Goal: Task Accomplishment & Management: Use online tool/utility

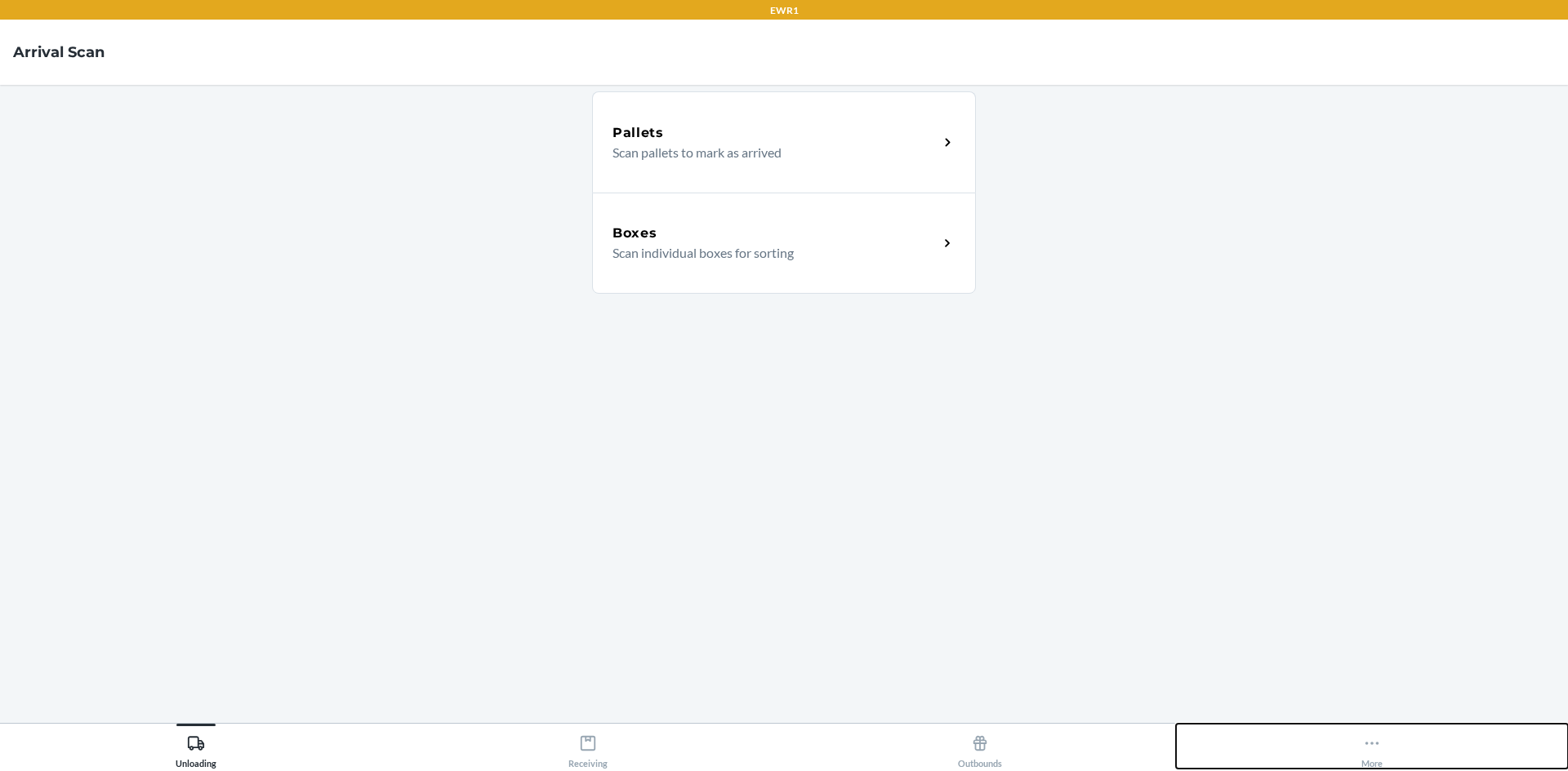
click at [1363, 737] on icon at bounding box center [1372, 743] width 18 height 18
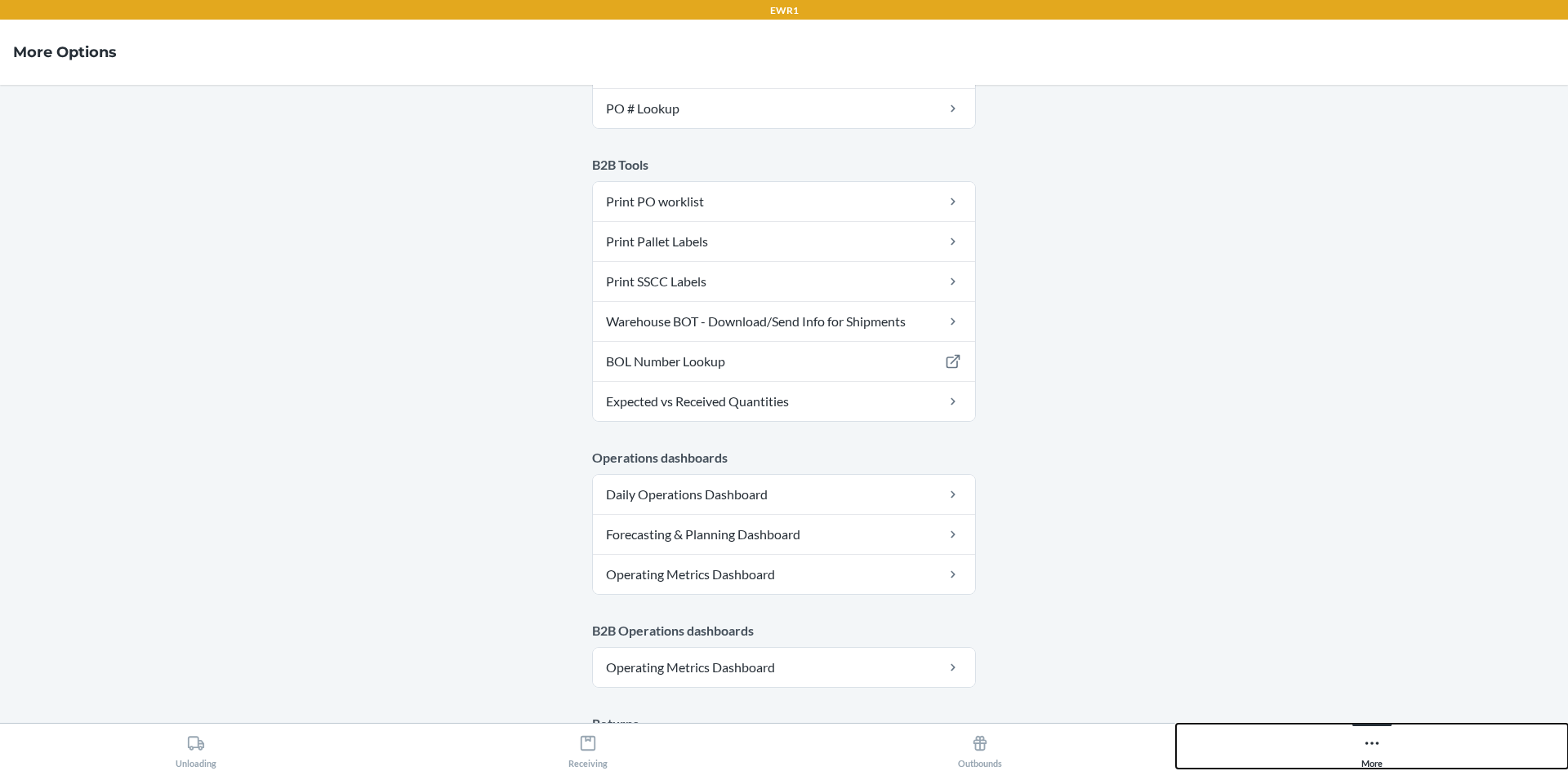
scroll to position [798, 0]
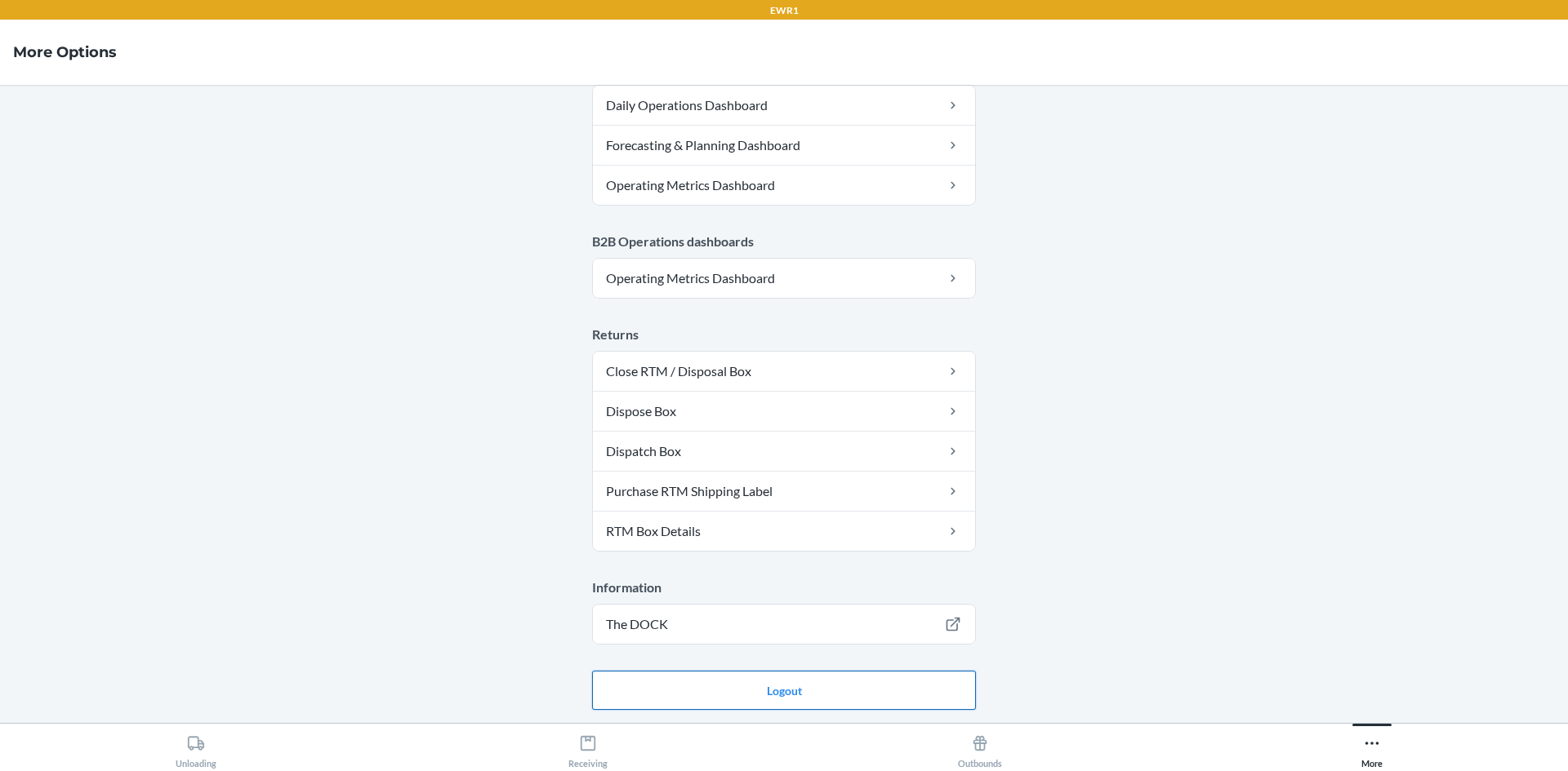
click at [917, 681] on button "Logout" at bounding box center [783, 691] width 384 height 39
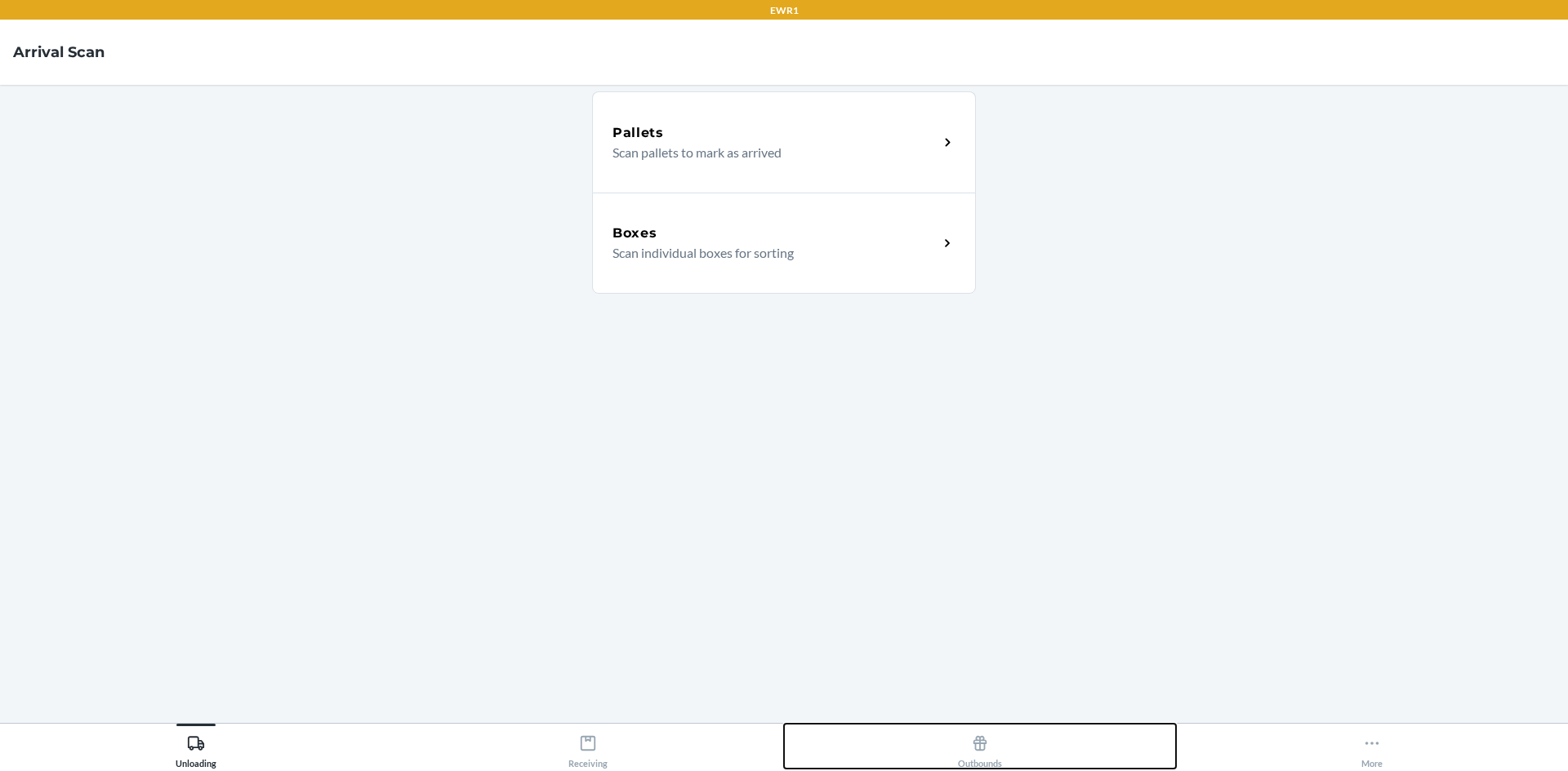
click at [959, 757] on div "Outbounds" at bounding box center [979, 747] width 44 height 40
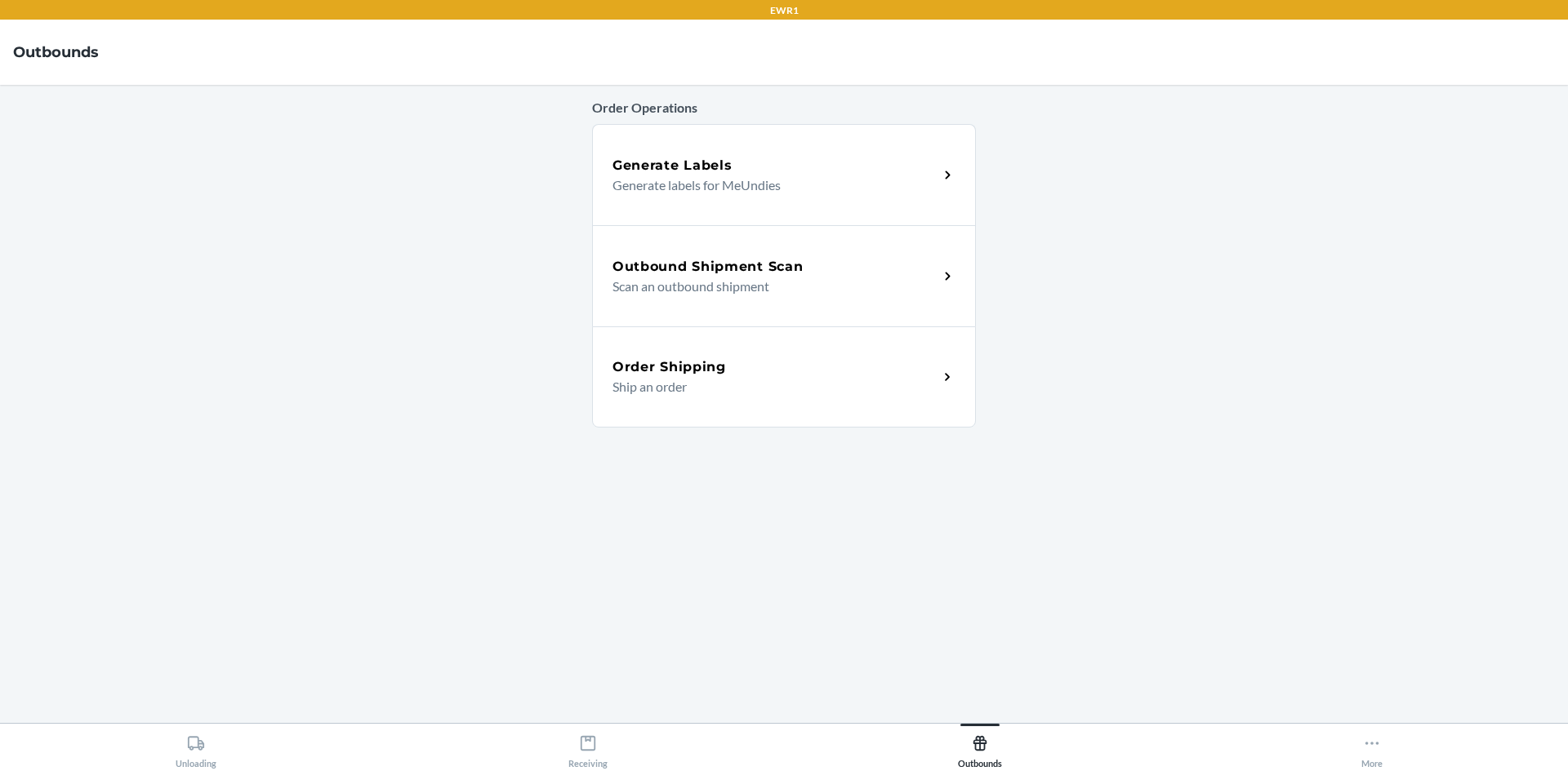
click at [888, 277] on p "Scan an outbound shipment" at bounding box center [768, 287] width 313 height 20
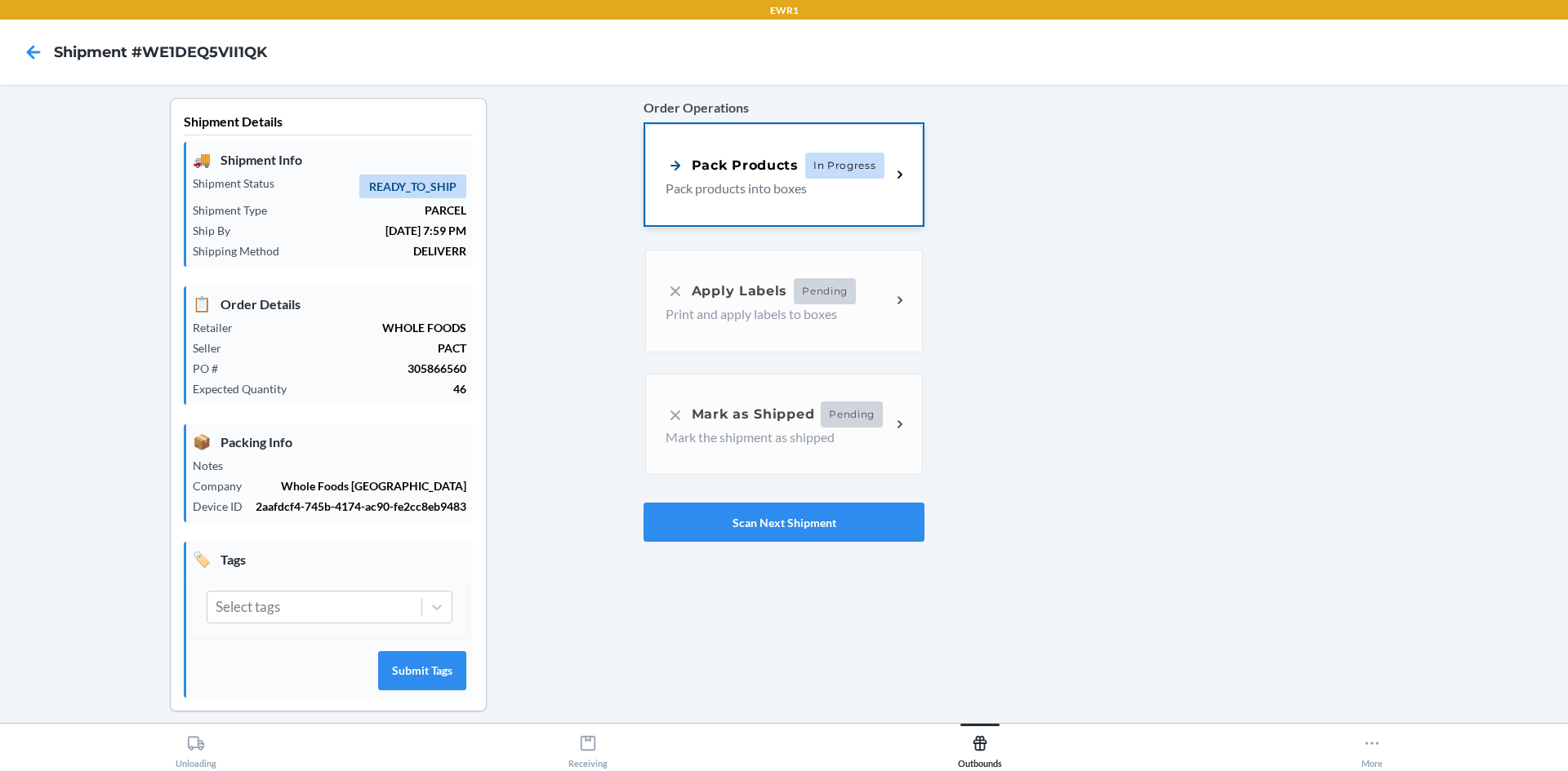
click at [721, 170] on div "Pack Products" at bounding box center [732, 165] width 133 height 21
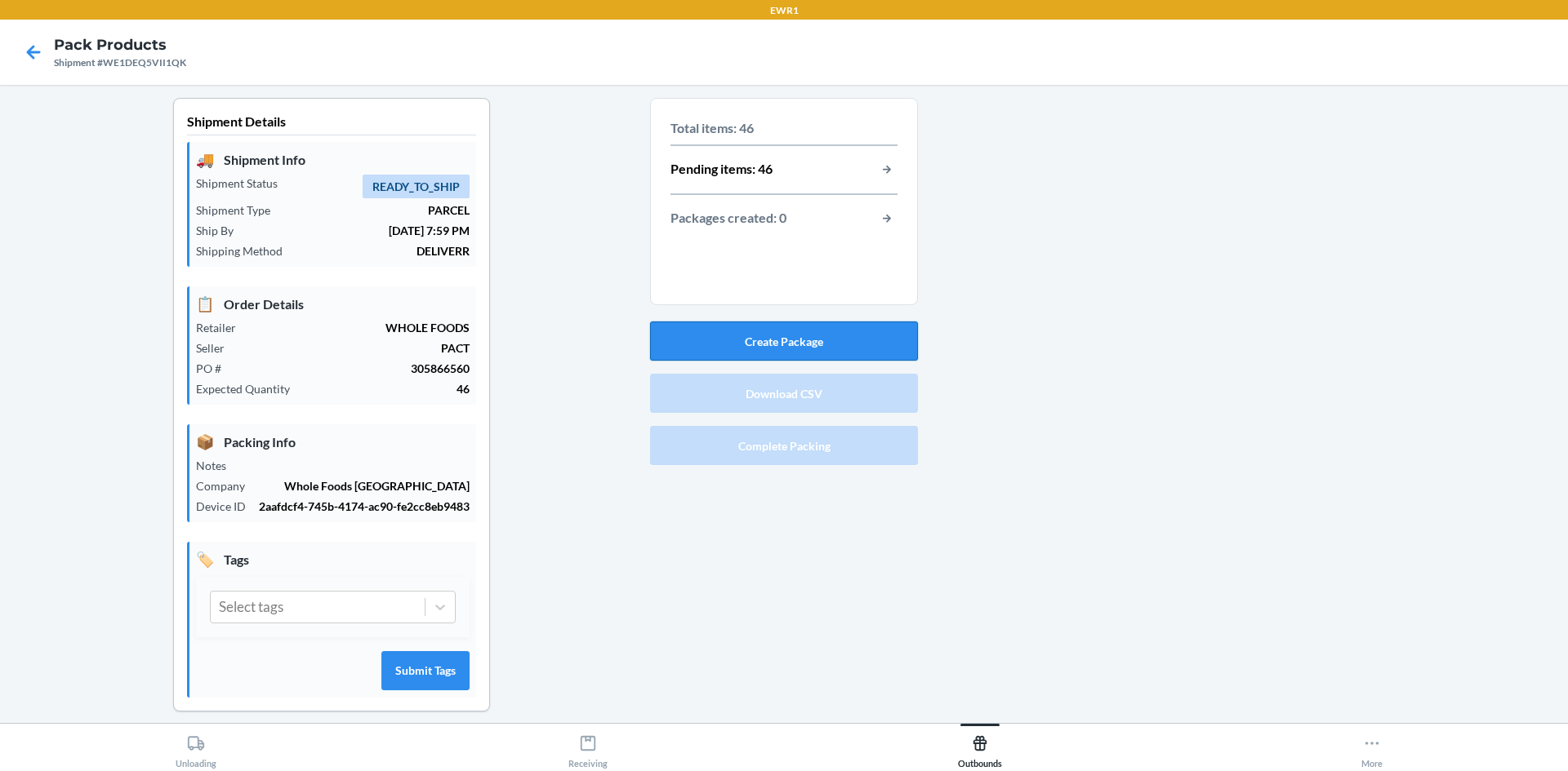
click at [783, 341] on button "Create Package" at bounding box center [784, 341] width 268 height 39
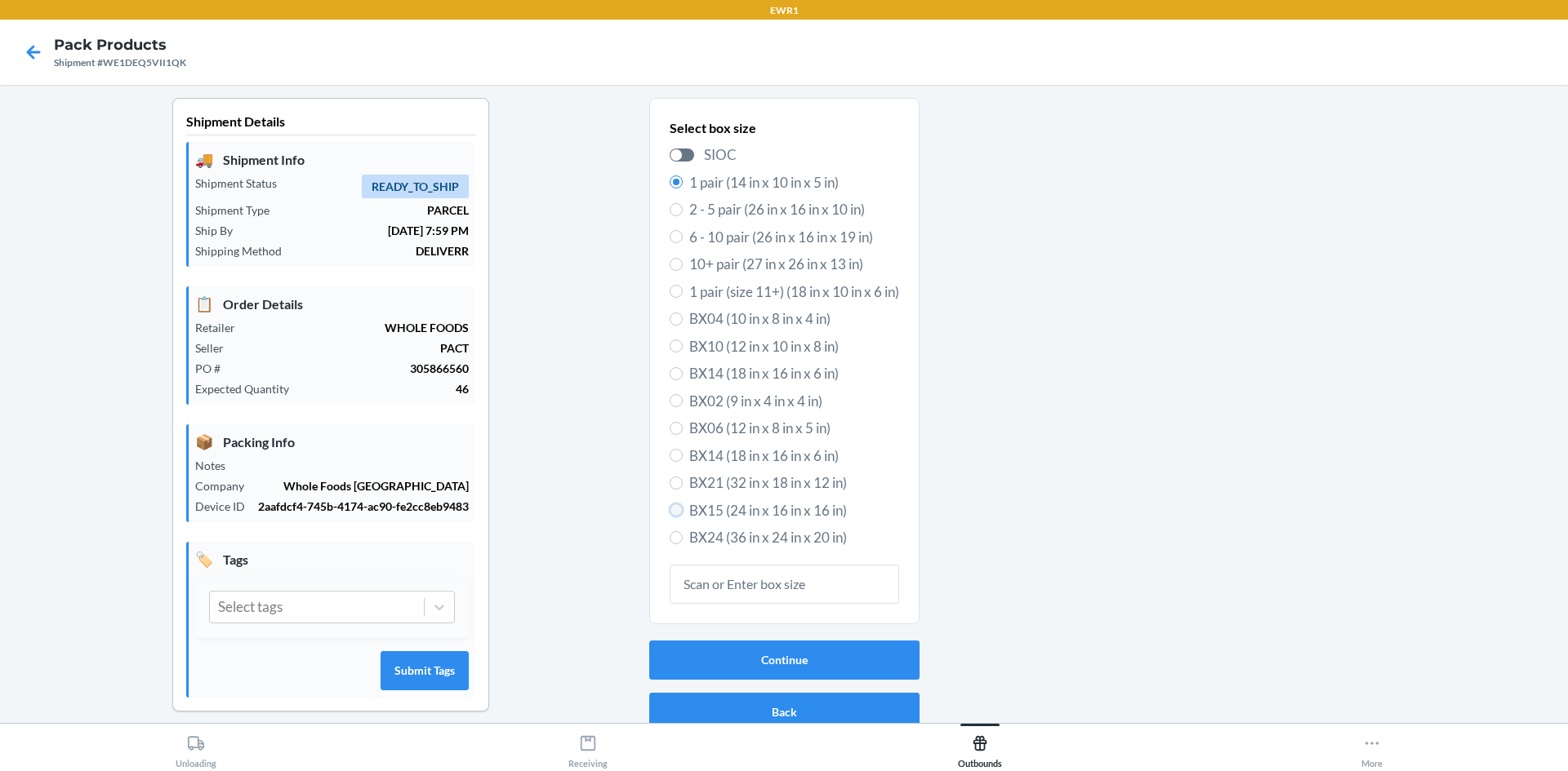
click at [670, 513] on input "BX15 (24 in x 16 in x 16 in)" at bounding box center [676, 510] width 13 height 13
radio input "true"
radio input "false"
click at [768, 662] on button "Continue" at bounding box center [784, 661] width 270 height 39
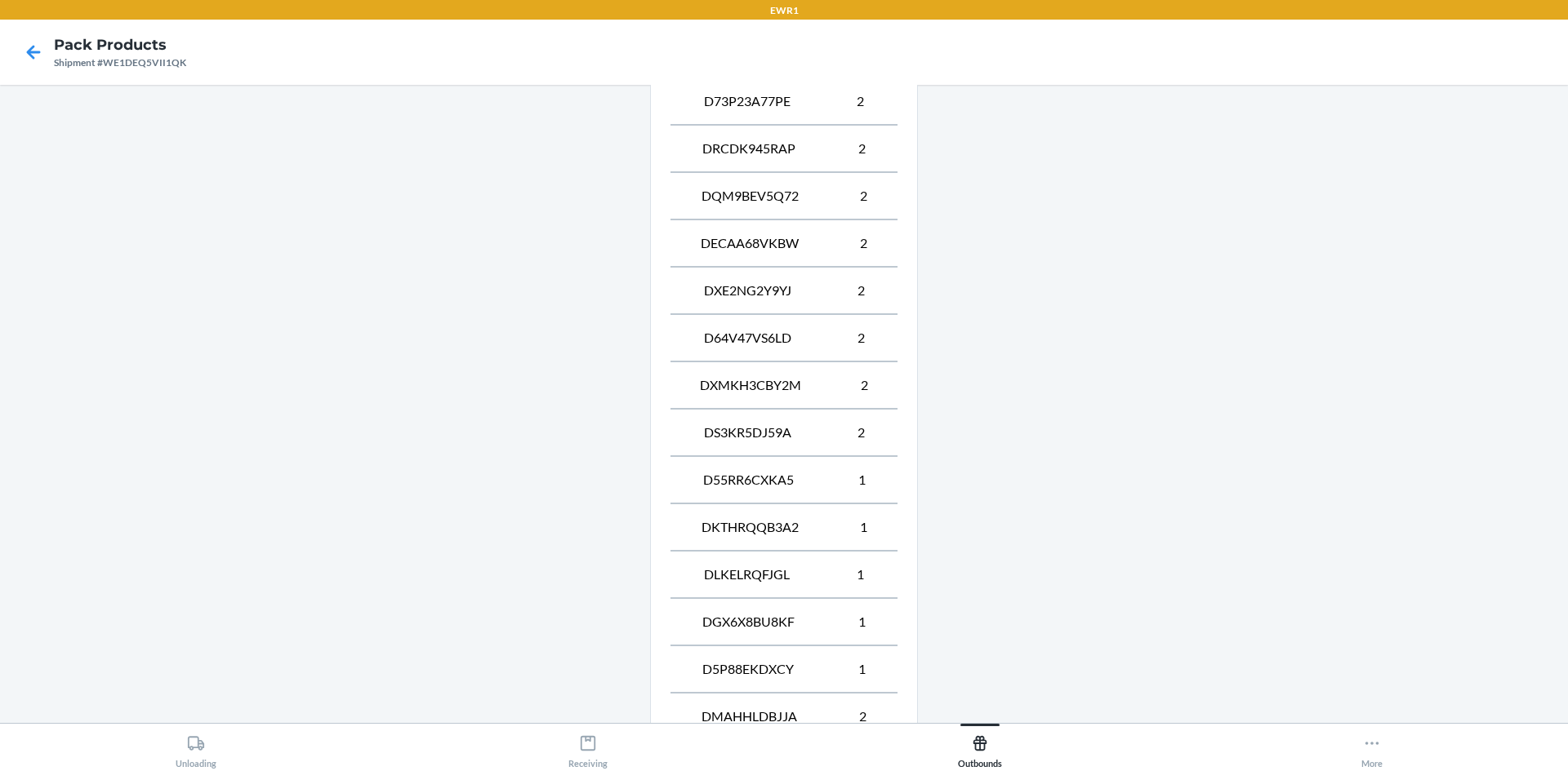
scroll to position [869, 0]
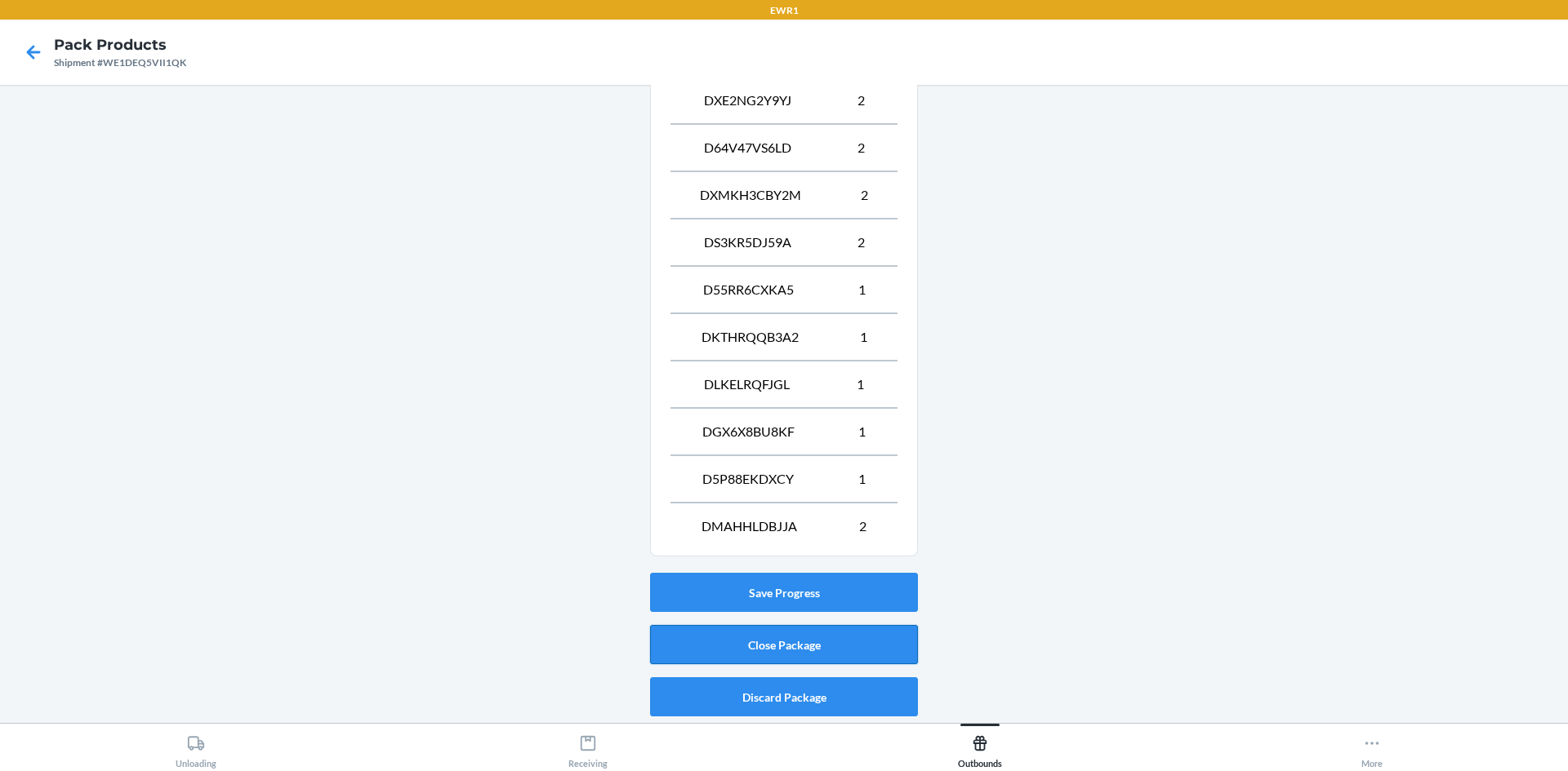
click at [807, 651] on button "Close Package" at bounding box center [784, 645] width 268 height 39
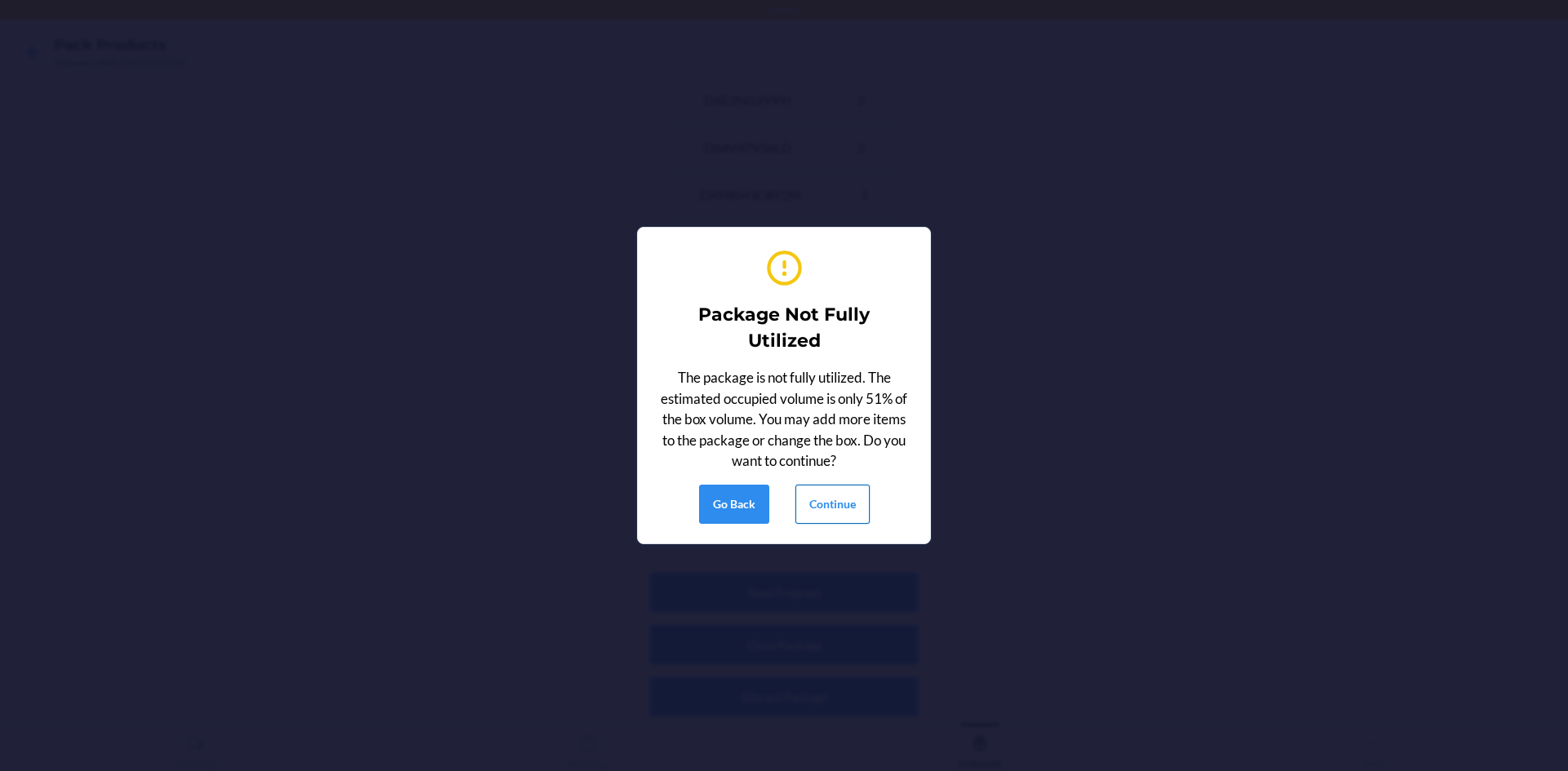
click at [841, 512] on button "Continue" at bounding box center [831, 505] width 74 height 39
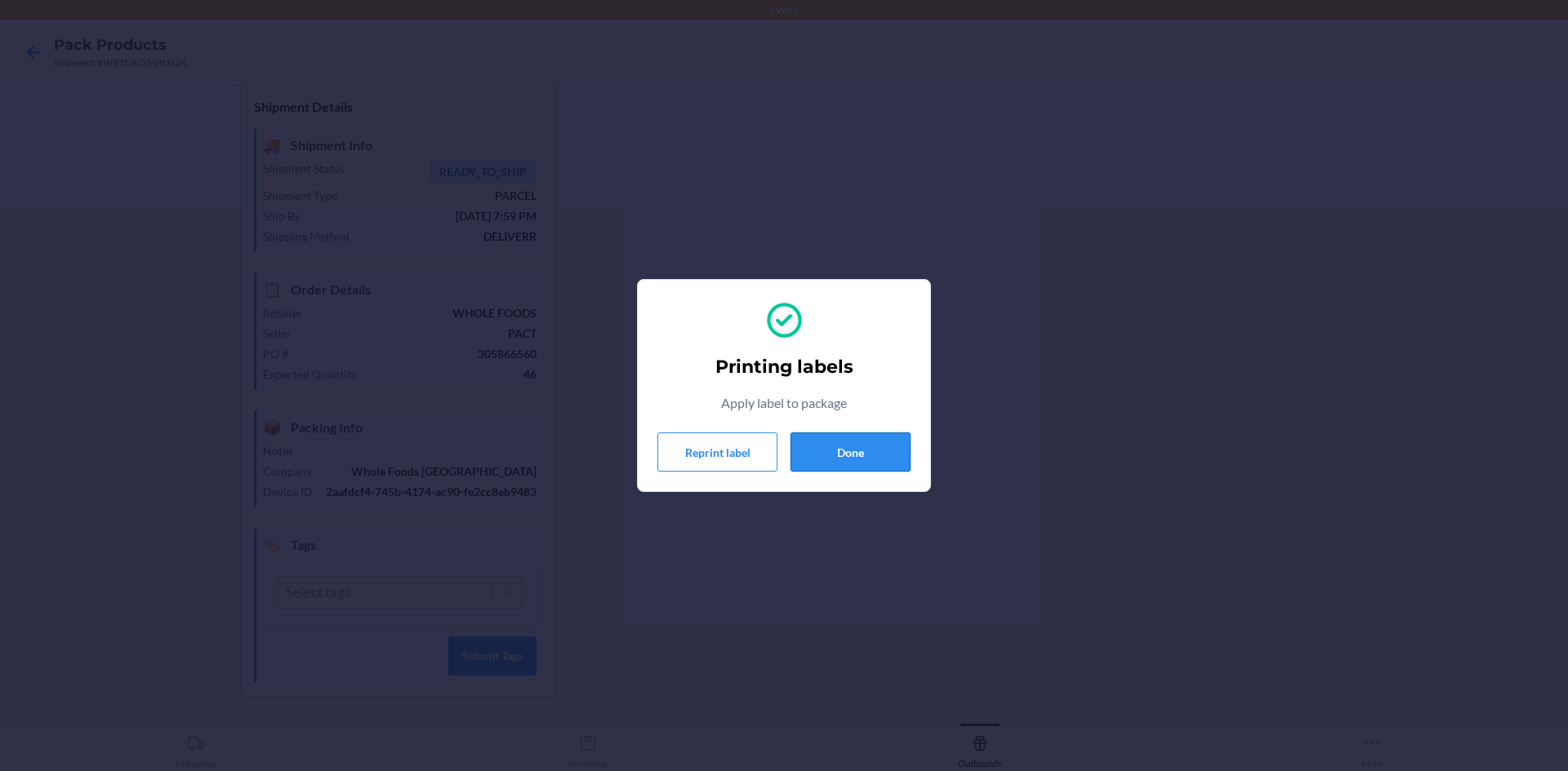
click at [873, 454] on button "Done" at bounding box center [850, 453] width 120 height 39
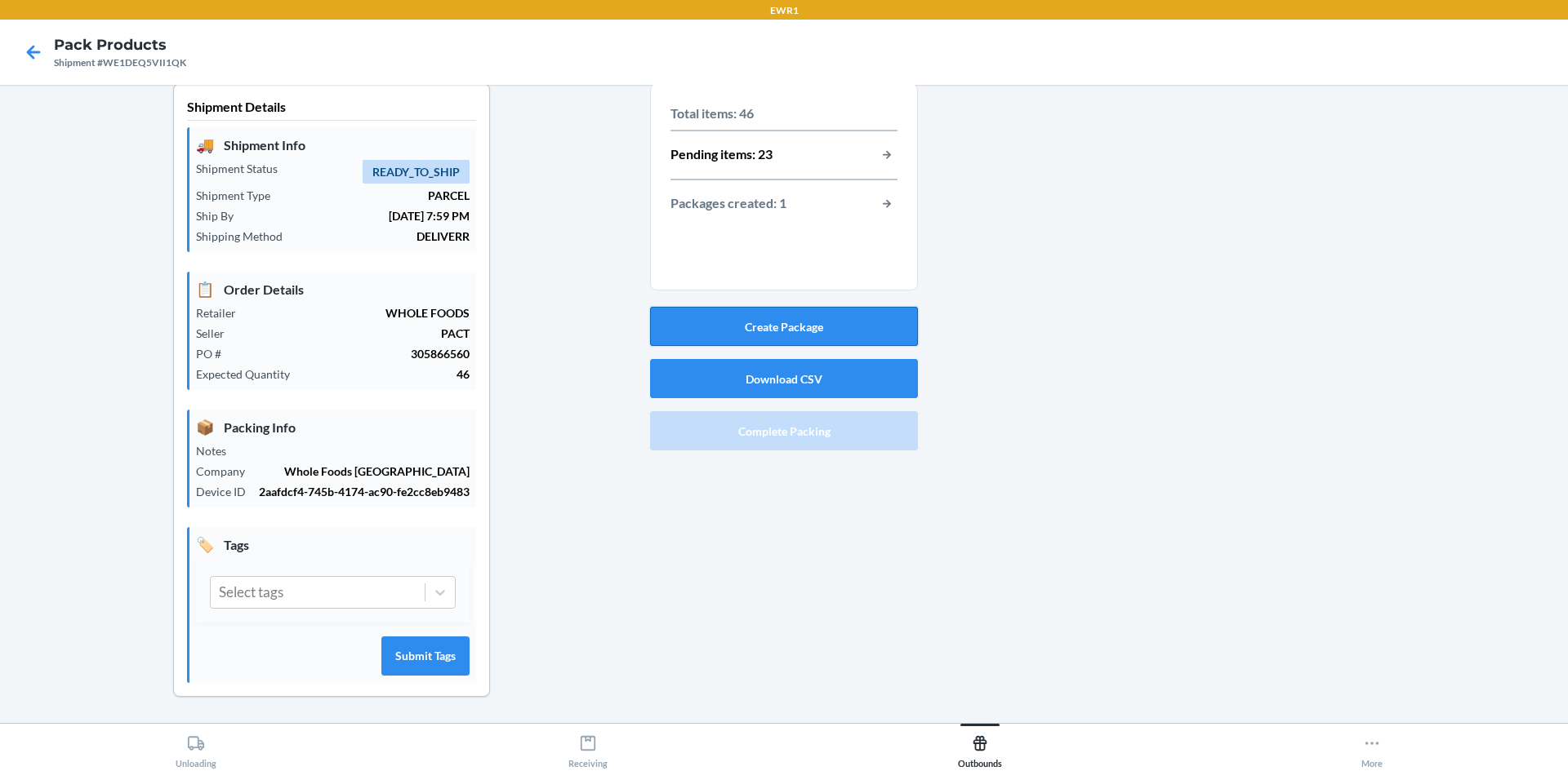
click at [804, 324] on button "Create Package" at bounding box center [784, 326] width 268 height 39
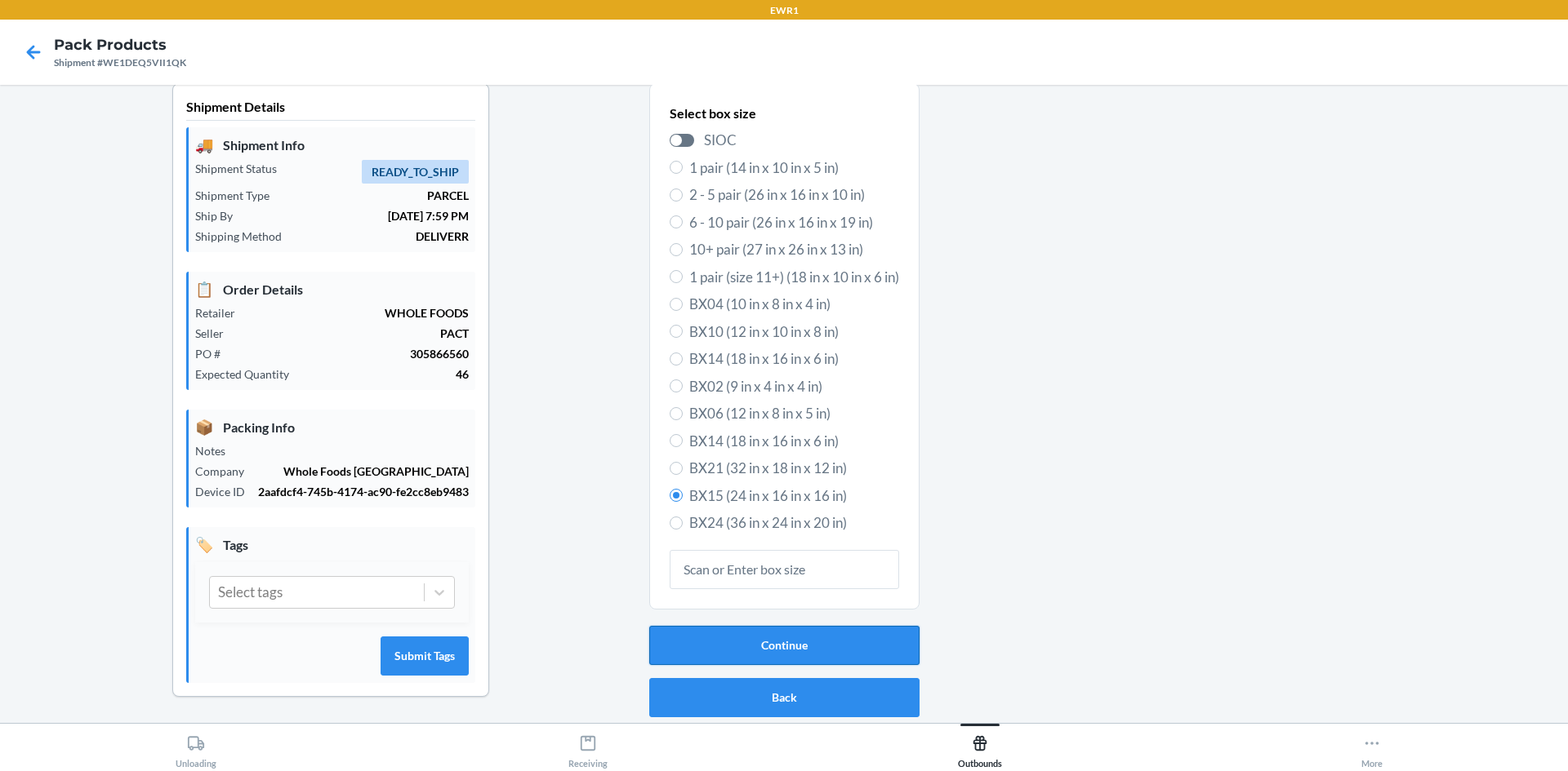
click at [784, 647] on button "Continue" at bounding box center [784, 646] width 270 height 39
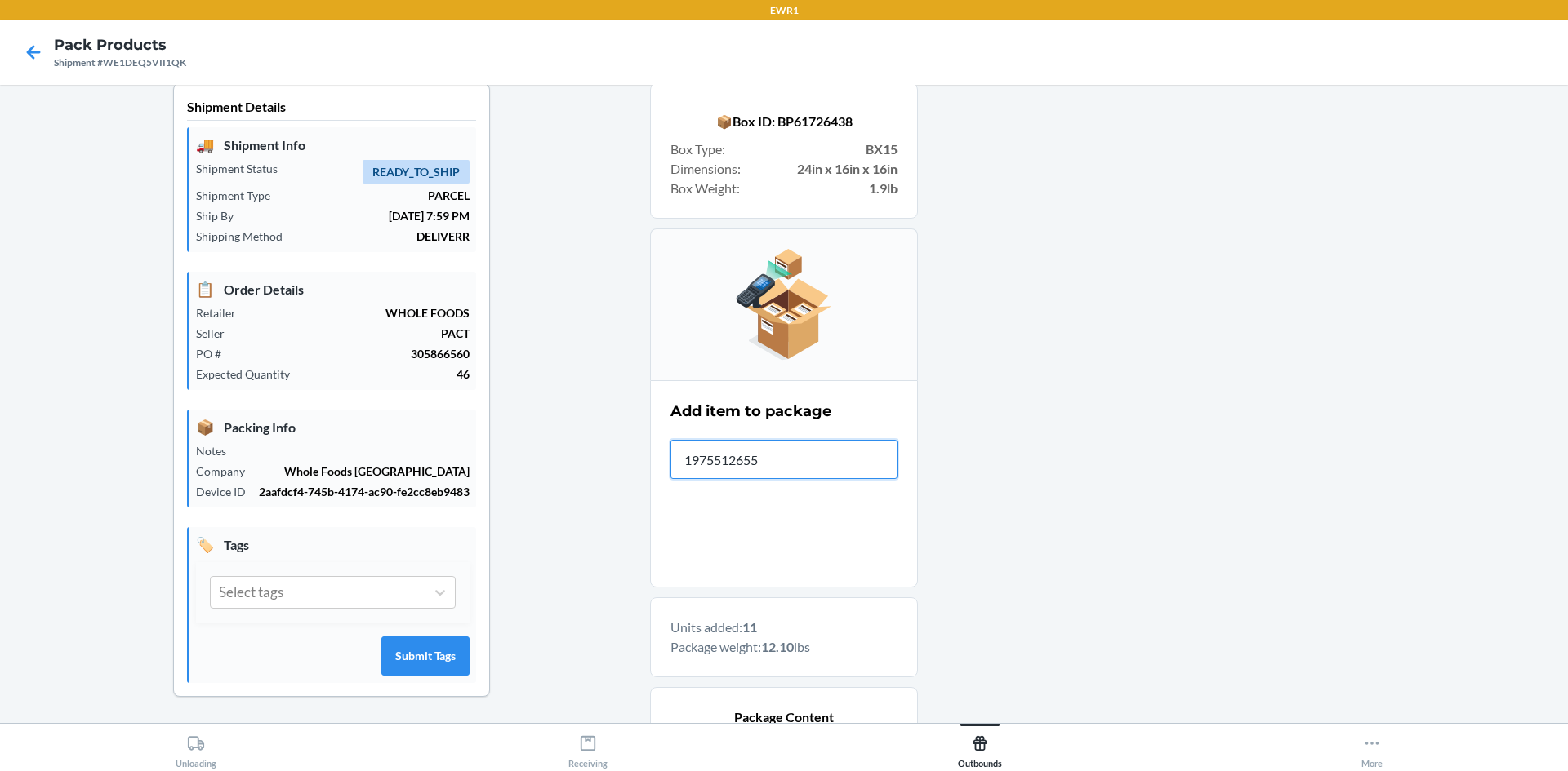
type input "19755126556"
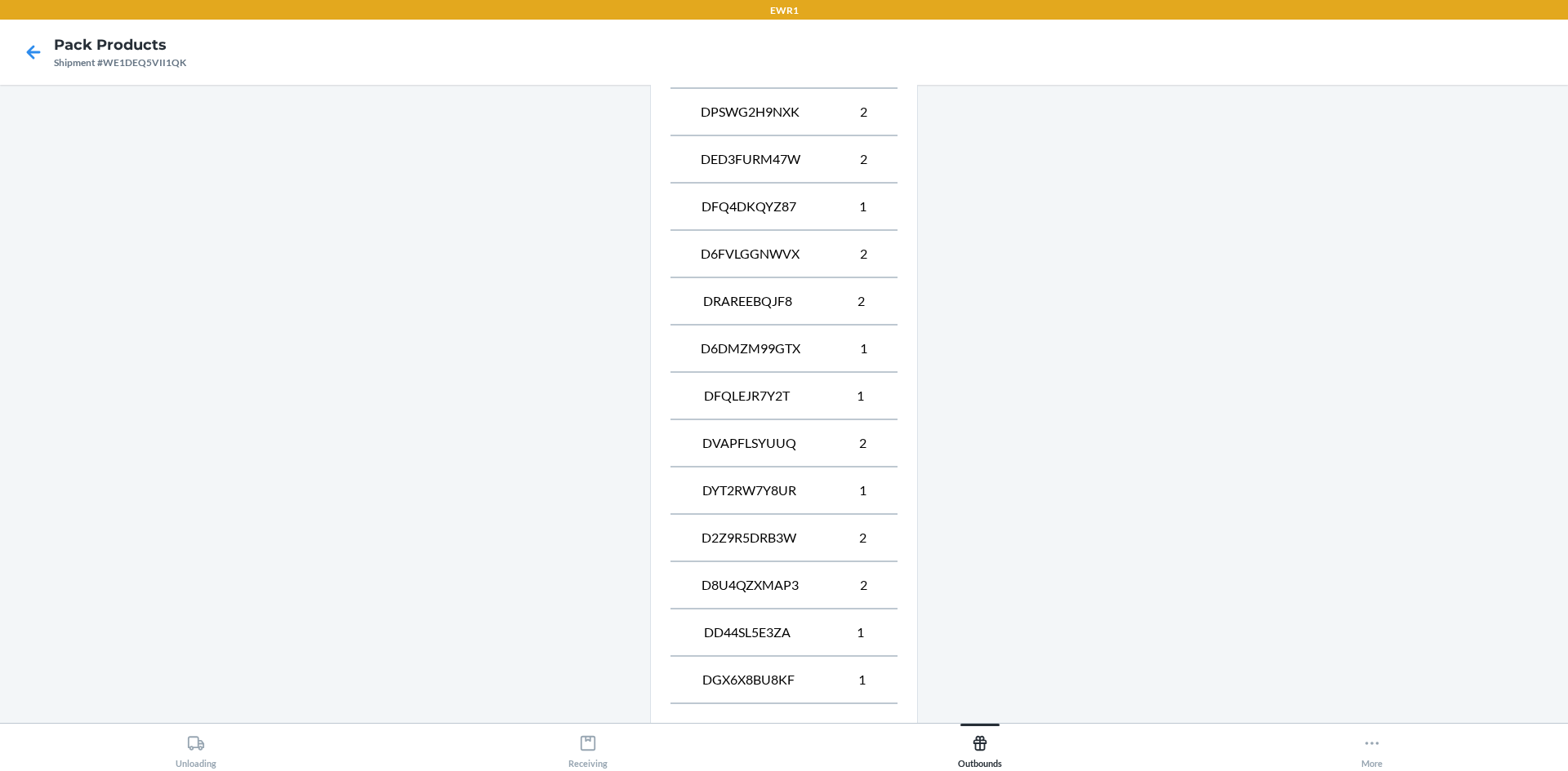
scroll to position [916, 0]
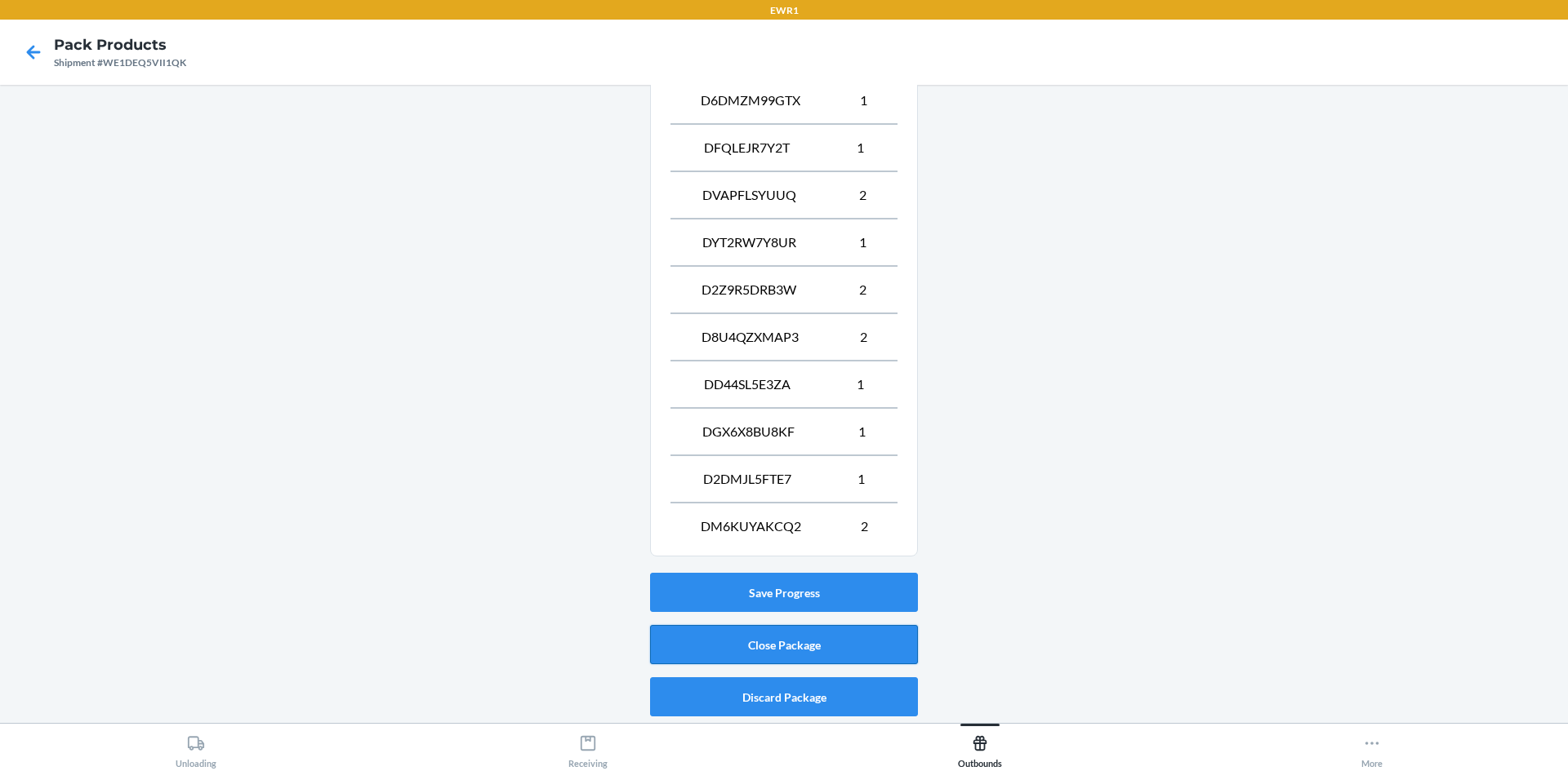
click at [791, 644] on button "Close Package" at bounding box center [784, 645] width 268 height 39
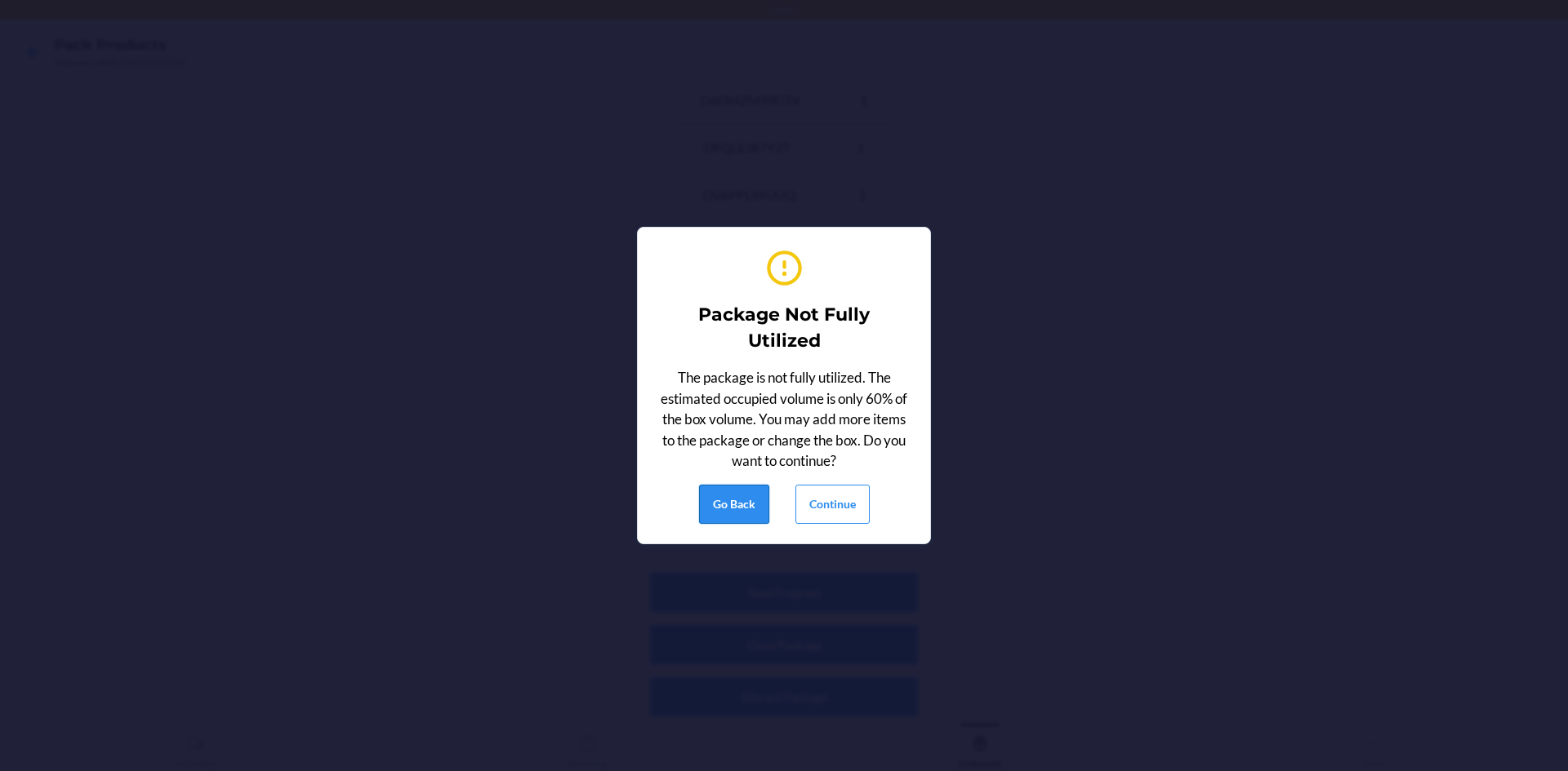
click at [731, 511] on button "Go Back" at bounding box center [734, 505] width 70 height 39
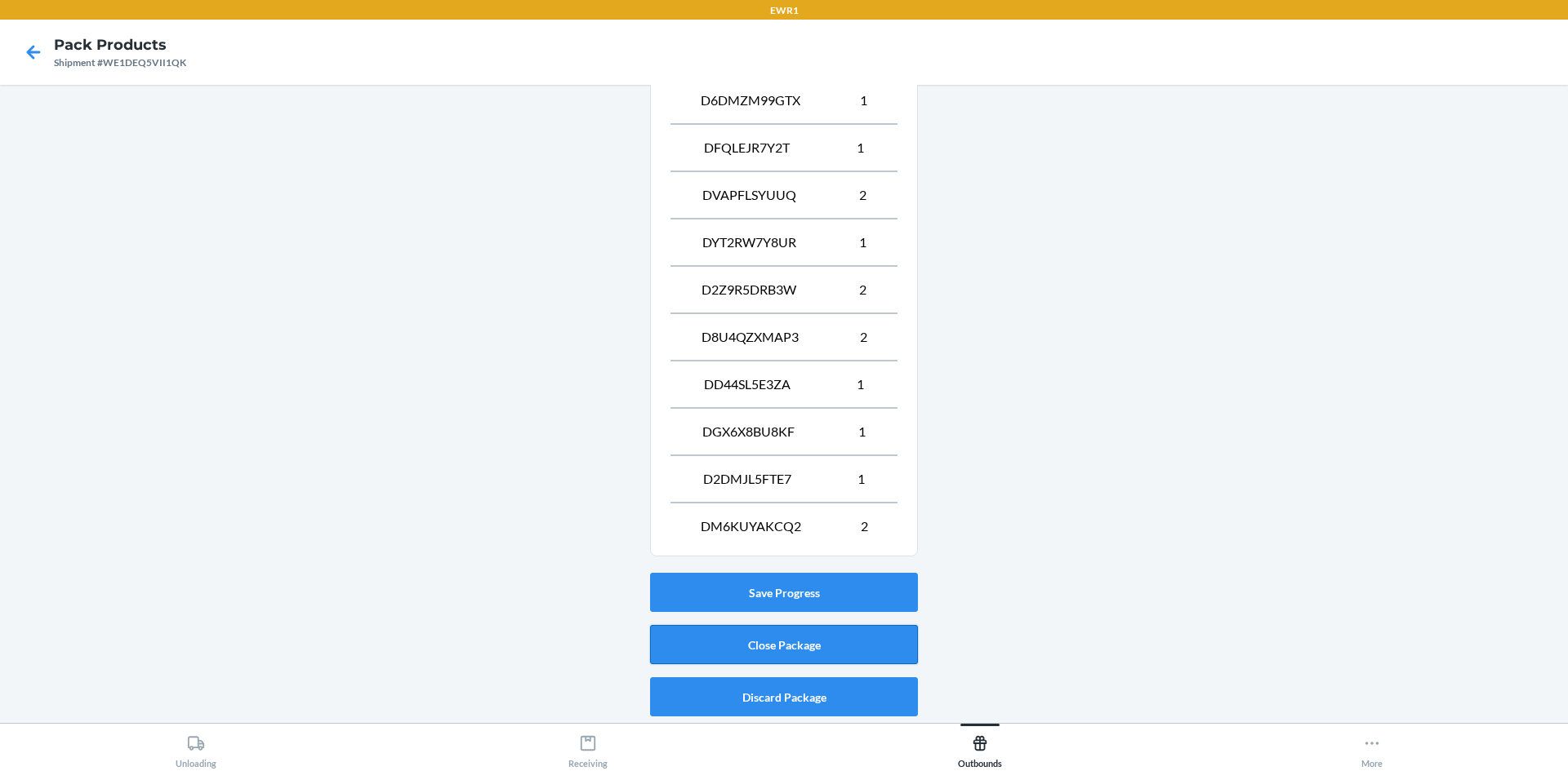
click at [830, 643] on button "Close Package" at bounding box center [784, 645] width 268 height 39
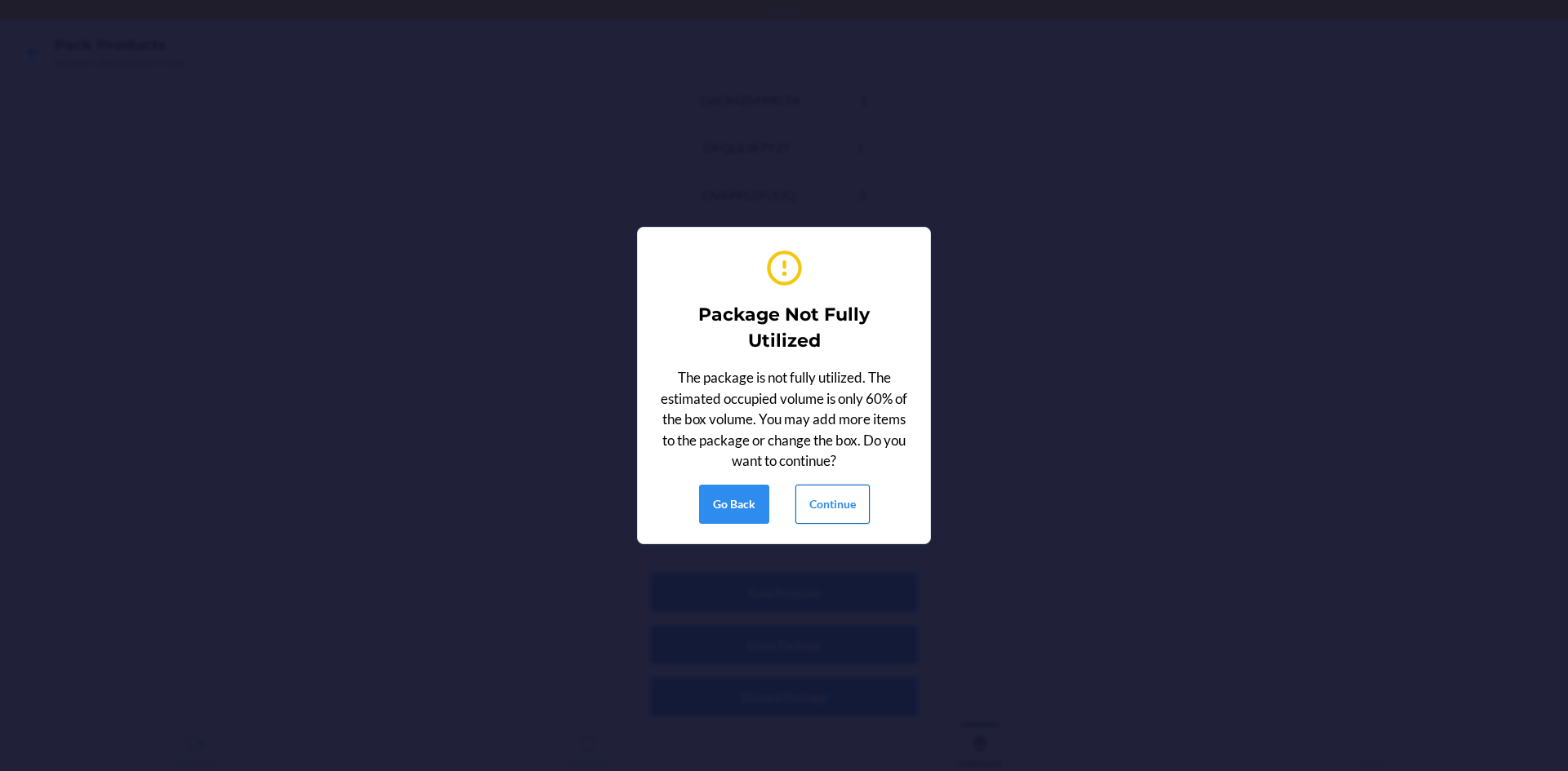
click at [847, 503] on button "Continue" at bounding box center [831, 505] width 74 height 39
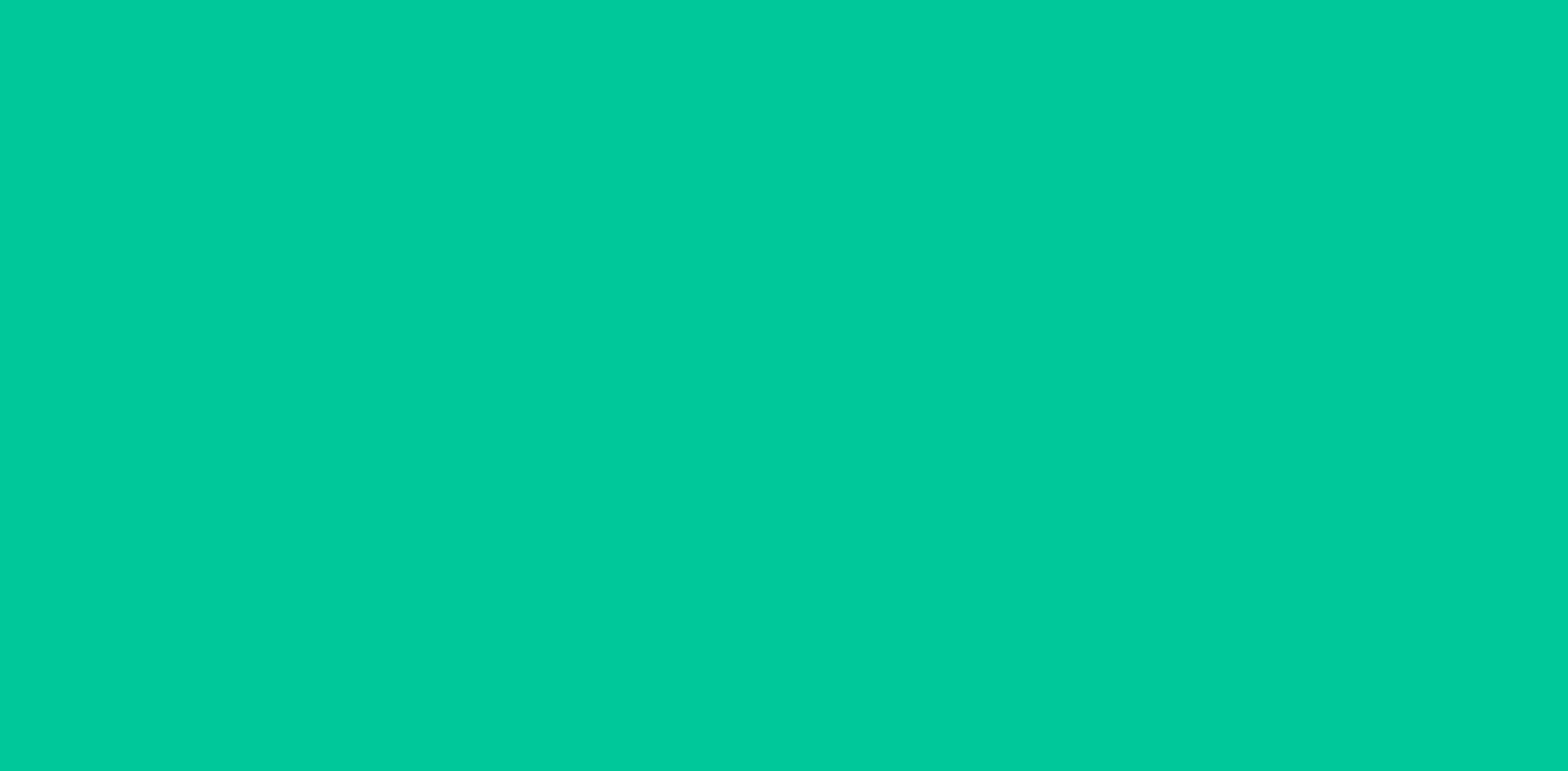
scroll to position [15, 0]
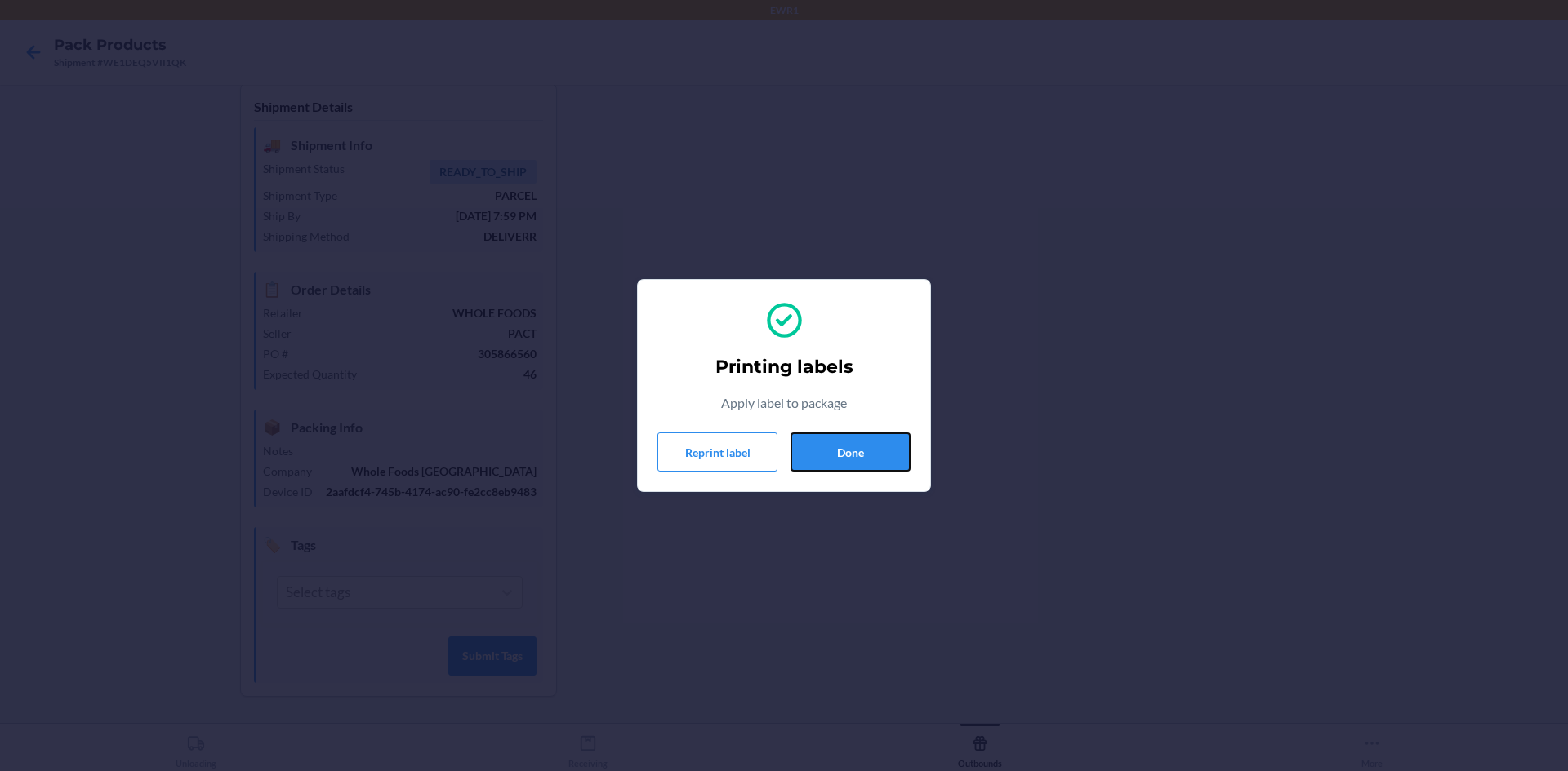
drag, startPoint x: 905, startPoint y: 462, endPoint x: 853, endPoint y: 642, distance: 187.4
click at [878, 586] on div "Printing labels Apply label to package Reprint label Done" at bounding box center [784, 386] width 1568 height 771
click at [843, 453] on button "Done" at bounding box center [850, 453] width 120 height 39
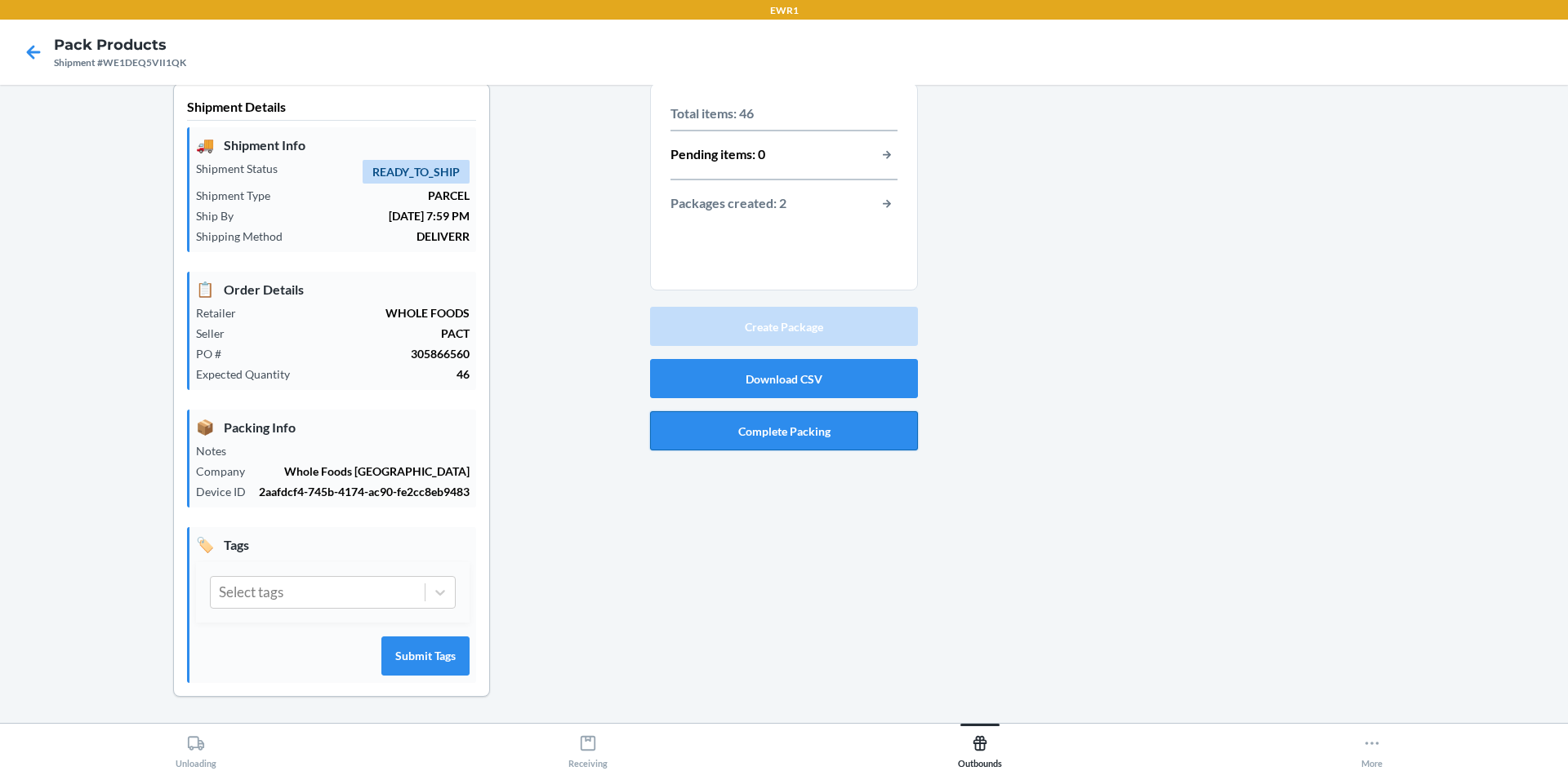
click at [771, 428] on button "Complete Packing" at bounding box center [784, 431] width 268 height 39
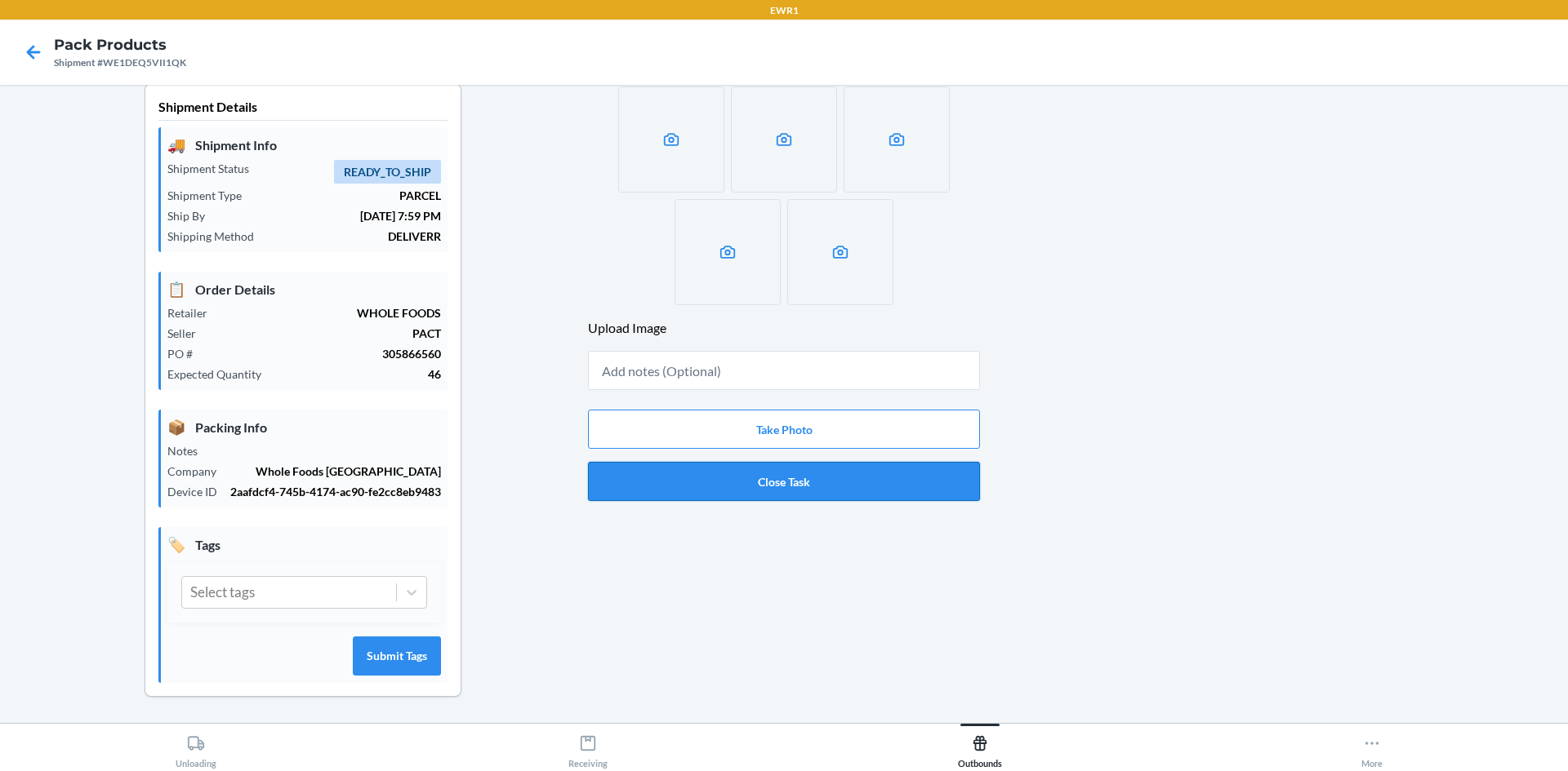
click at [785, 480] on button "Close Task" at bounding box center [783, 482] width 392 height 39
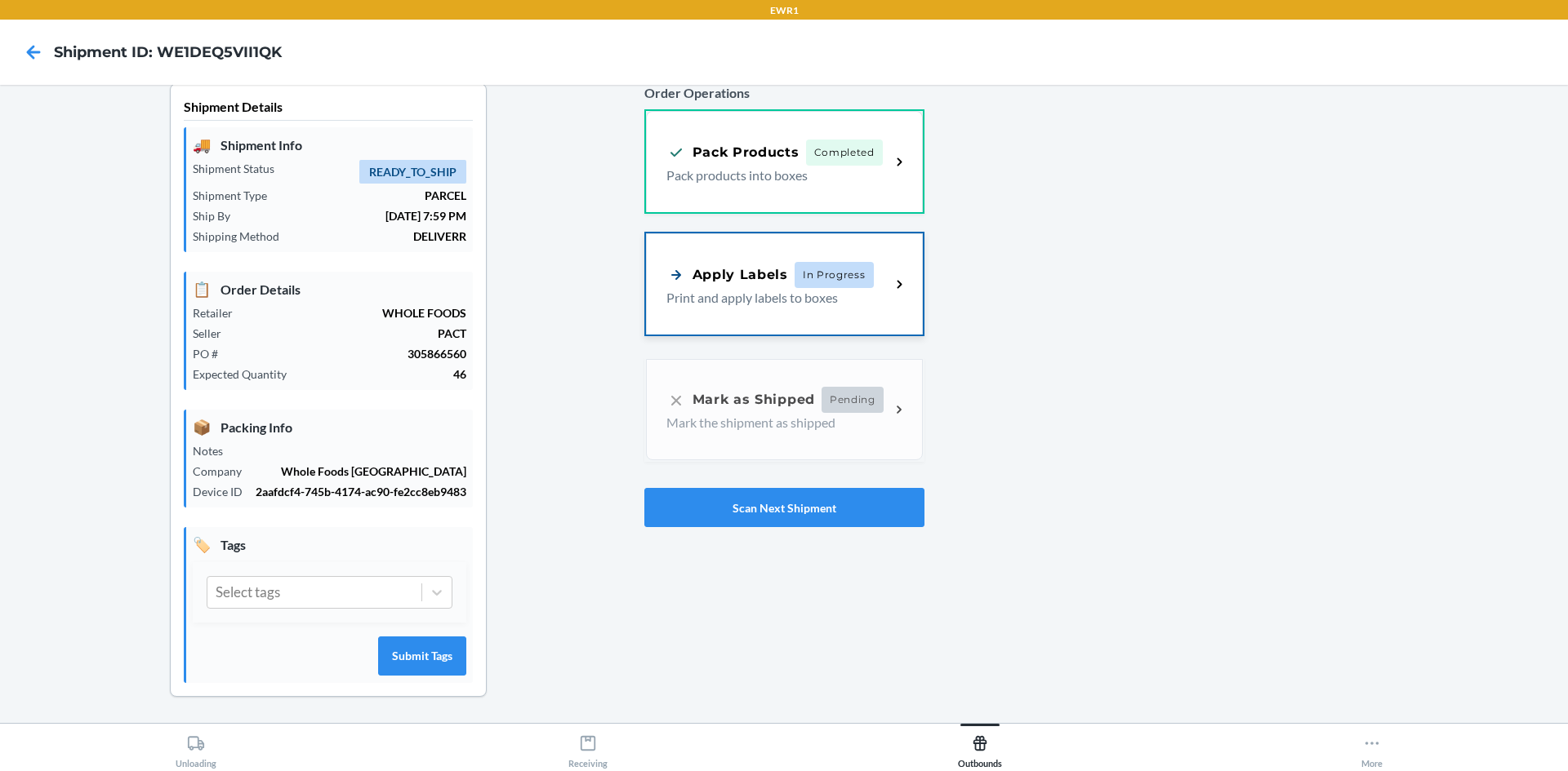
click at [723, 288] on p "Print and apply labels to boxes" at bounding box center [772, 298] width 211 height 20
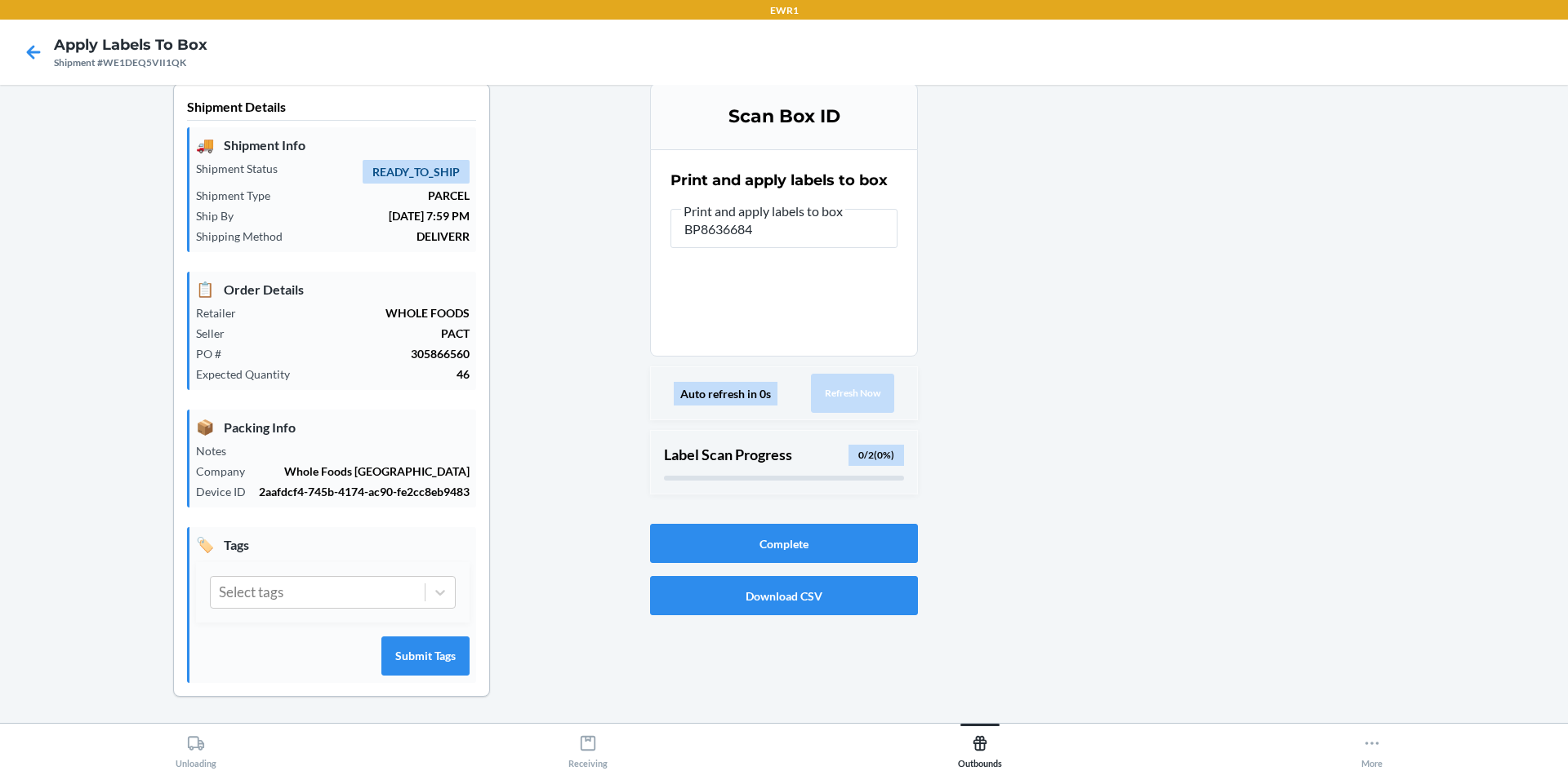
type input "BP86366844"
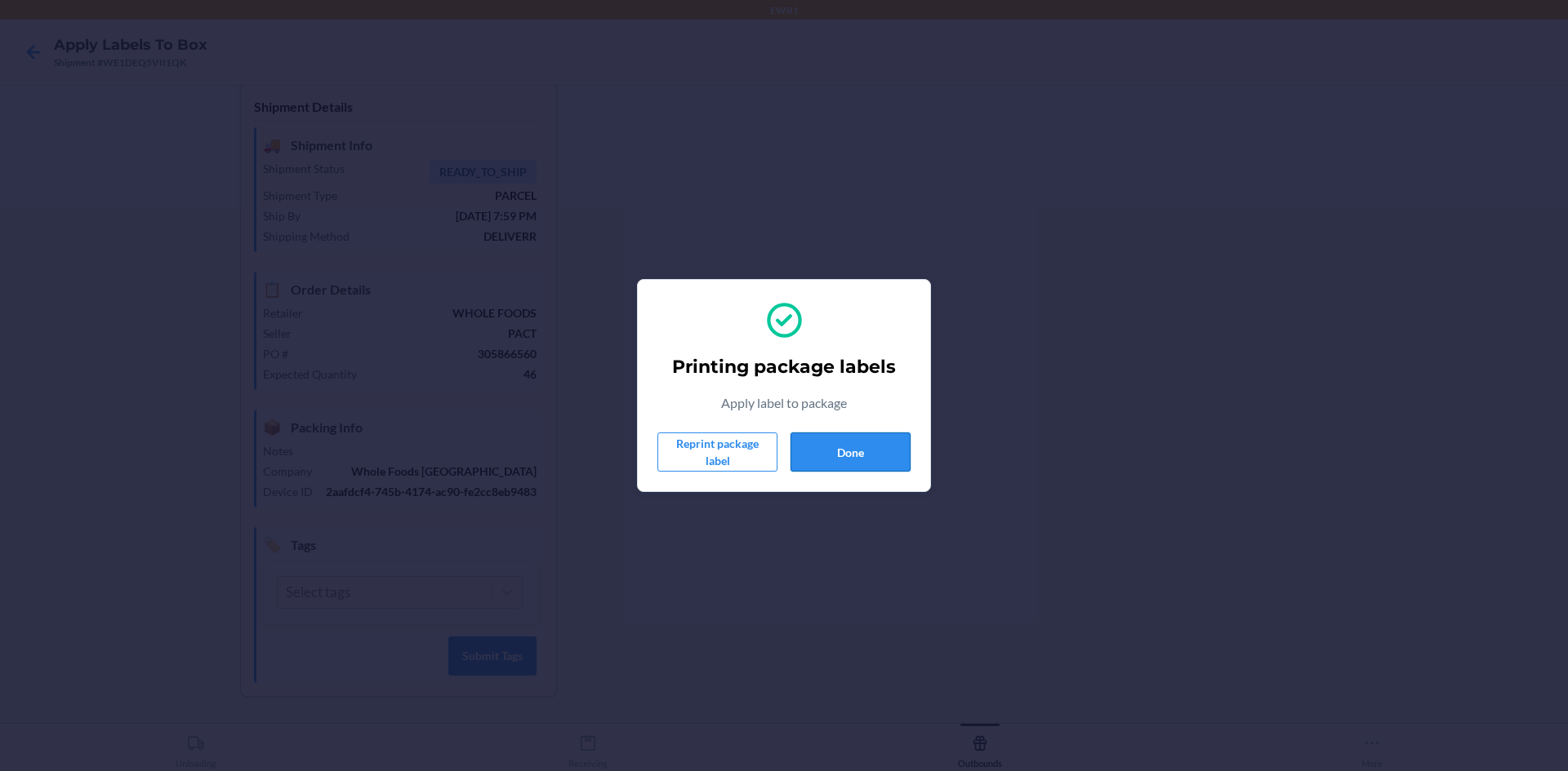
click at [860, 458] on button "Done" at bounding box center [850, 453] width 120 height 39
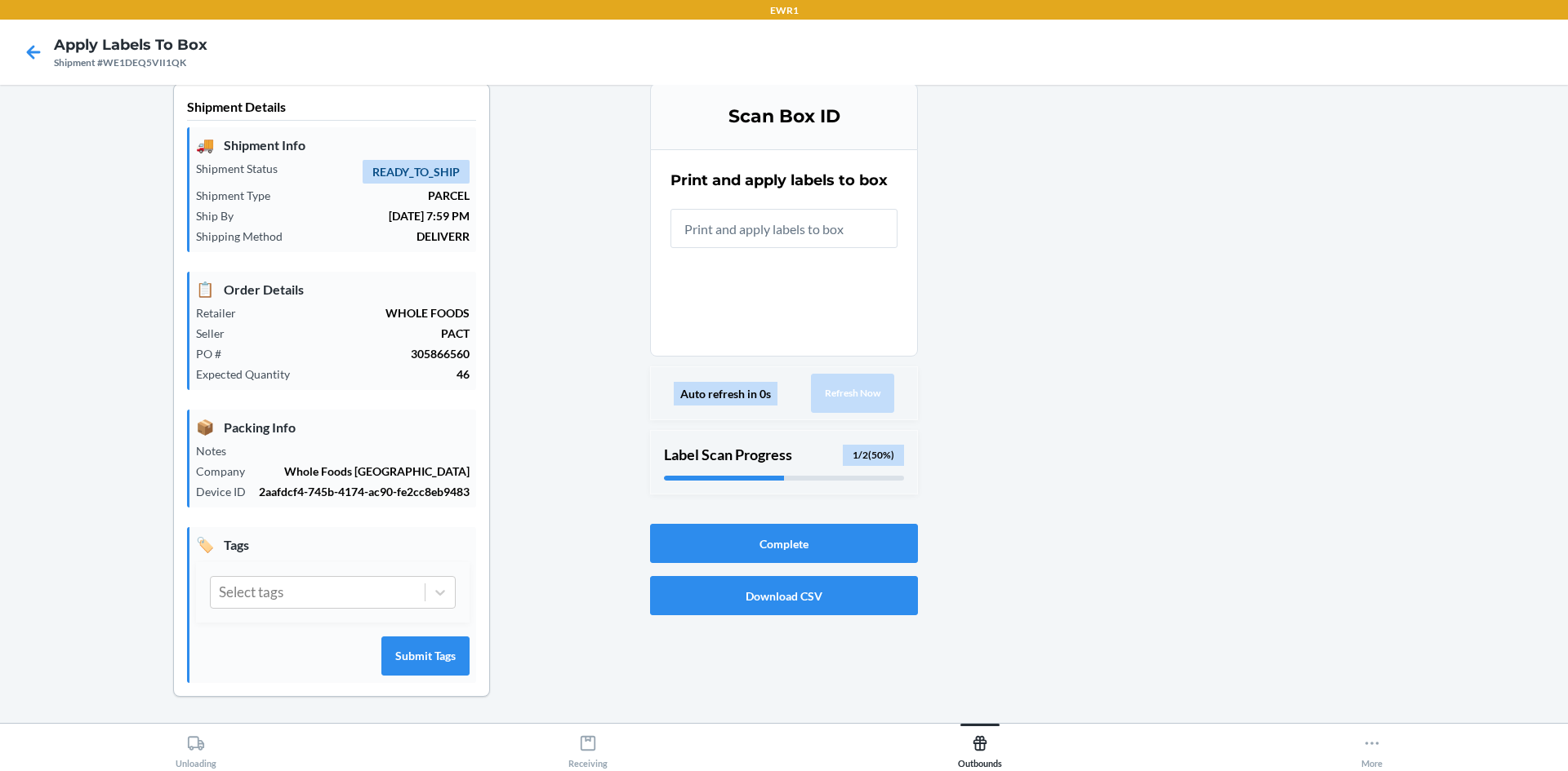
click at [800, 231] on input "text" at bounding box center [784, 229] width 227 height 39
type input "BP61726438"
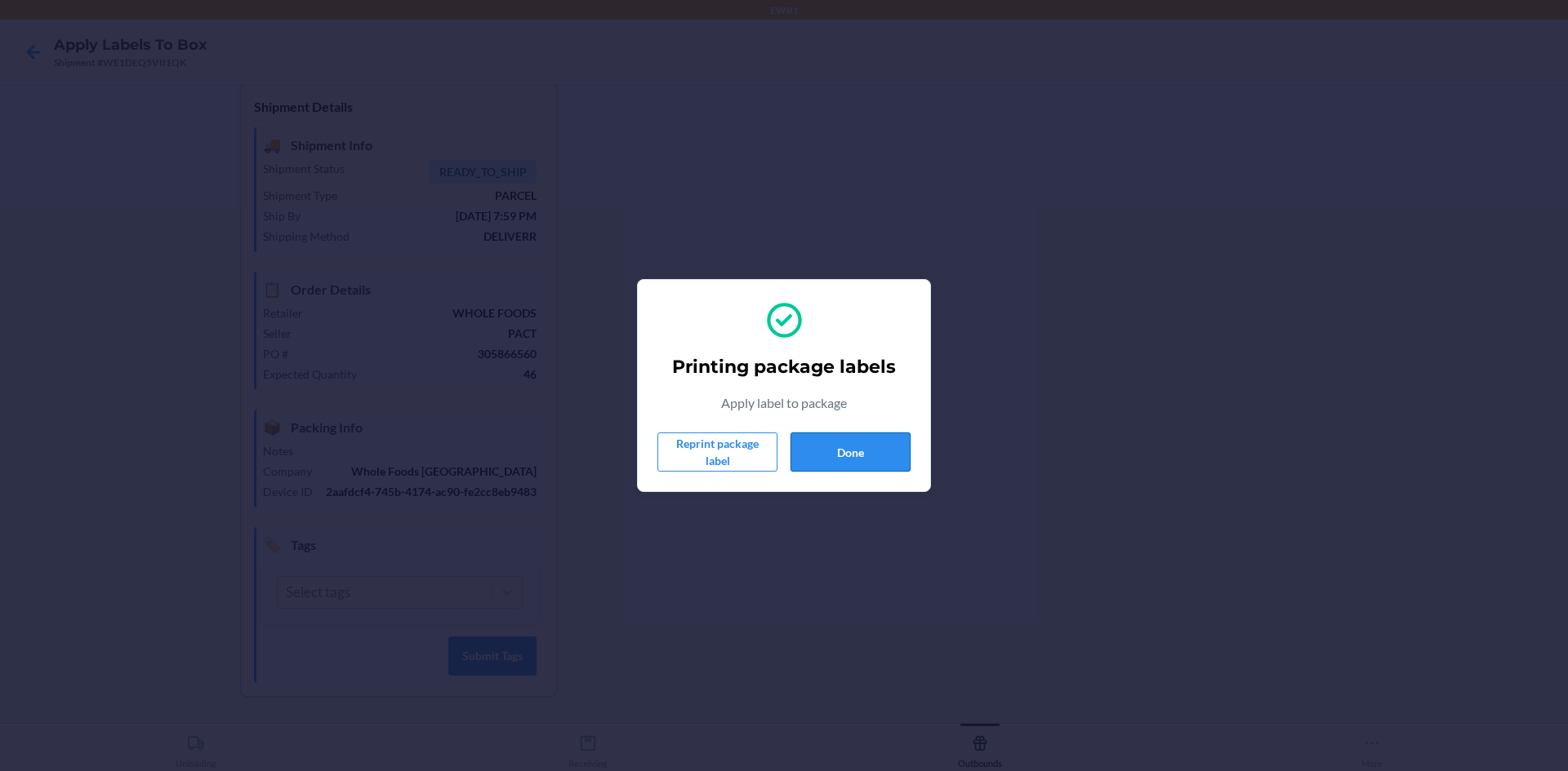
click at [852, 458] on button "Done" at bounding box center [850, 453] width 120 height 39
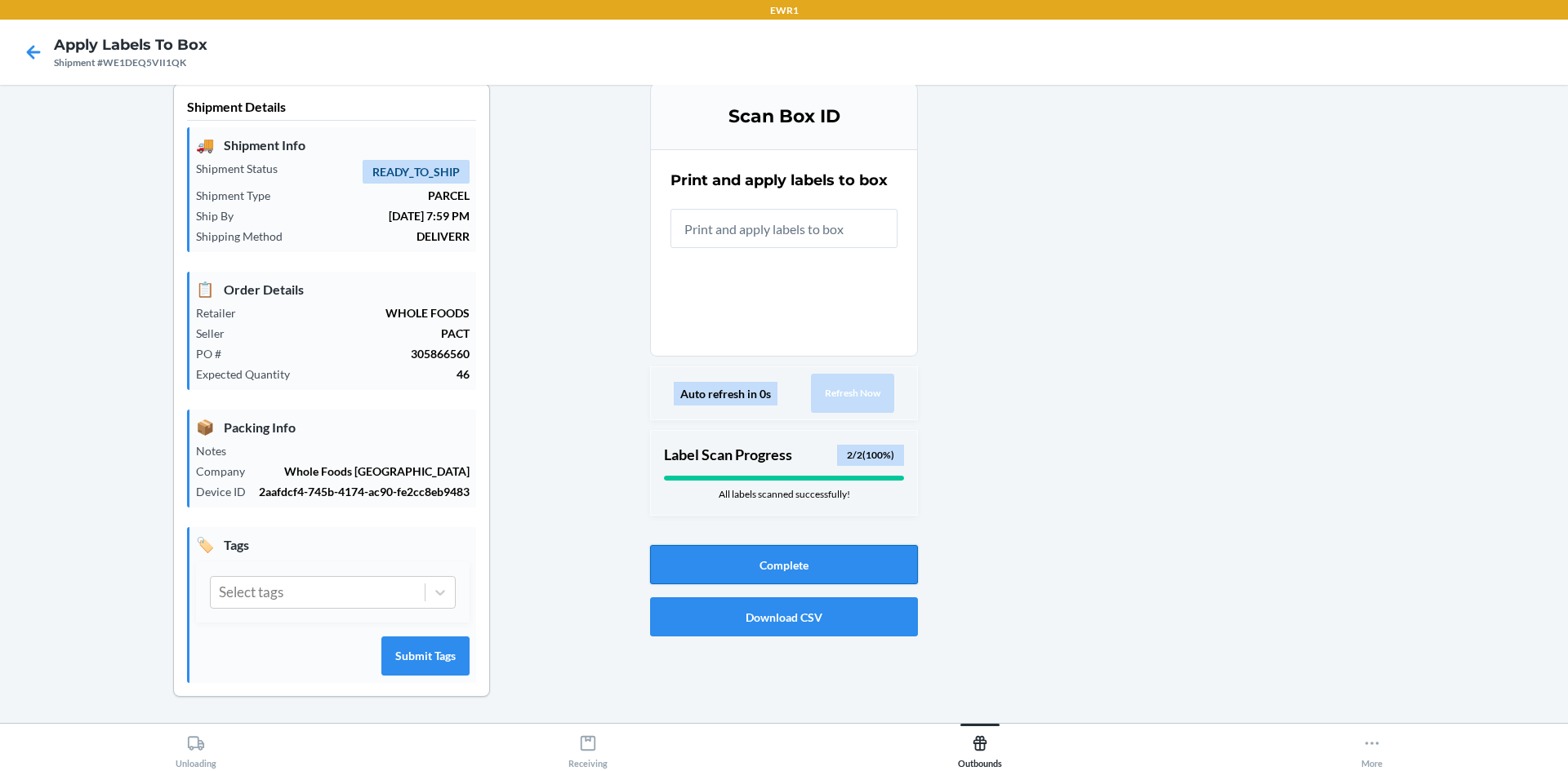
click at [790, 567] on button "Complete" at bounding box center [784, 565] width 268 height 39
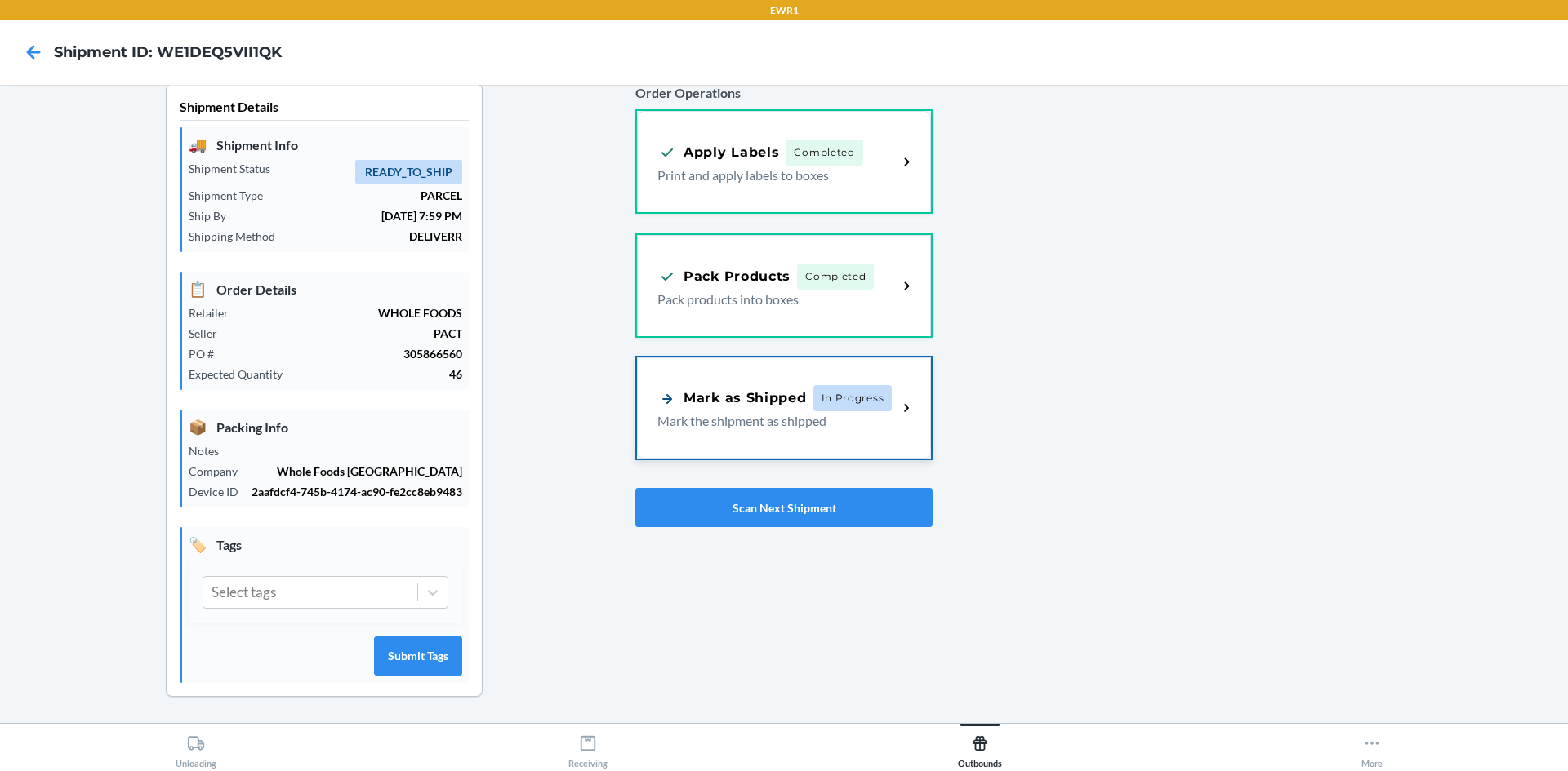
click at [733, 406] on div "Mark as Shipped" at bounding box center [732, 398] width 150 height 21
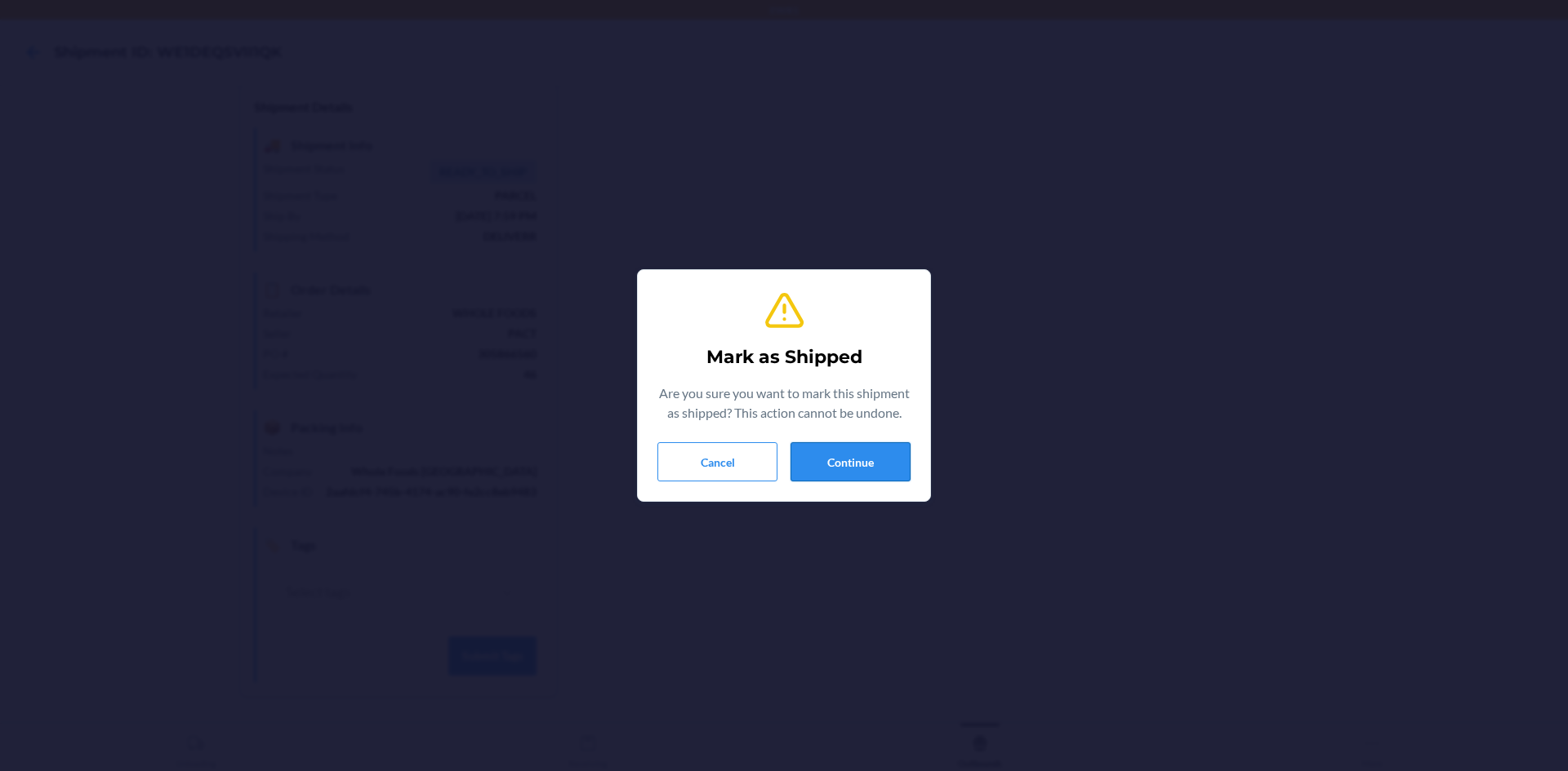
click at [854, 464] on button "Continue" at bounding box center [850, 462] width 120 height 39
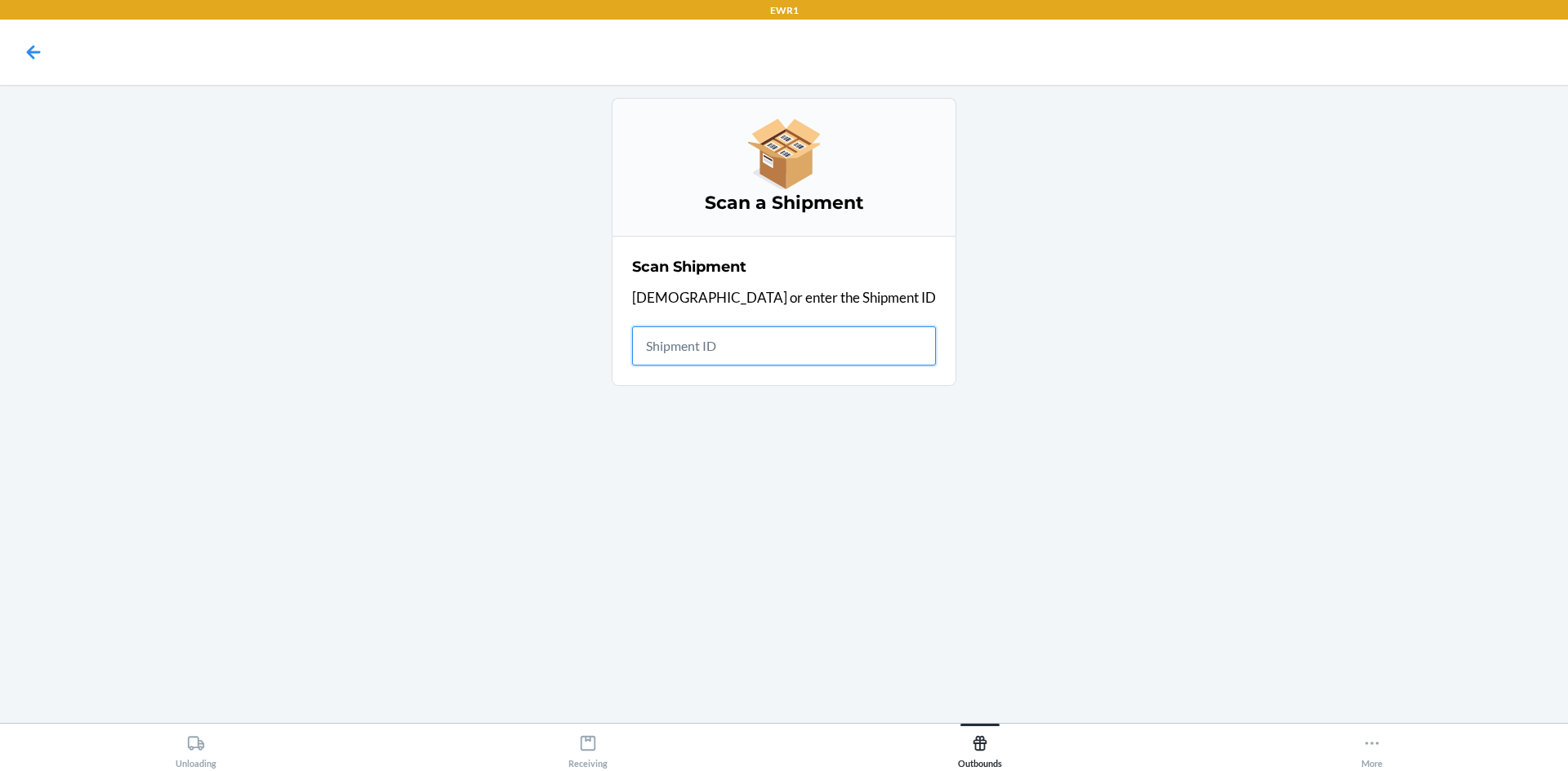
click at [815, 351] on input "text" at bounding box center [784, 346] width 304 height 39
drag, startPoint x: 662, startPoint y: 346, endPoint x: 505, endPoint y: 347, distance: 157.0
click at [509, 349] on main "Scan a Shipment Scan Shipment Scan or enter the Shipment ID Shipment ID WS5B4FX…" at bounding box center [784, 403] width 1568 height 638
drag, startPoint x: 297, startPoint y: 28, endPoint x: 874, endPoint y: 510, distance: 751.8
click at [376, 191] on div "EWR1 Scan a Shipment Scan Shipment Scan or enter the Shipment ID Failed to fetc…" at bounding box center [784, 386] width 1568 height 771
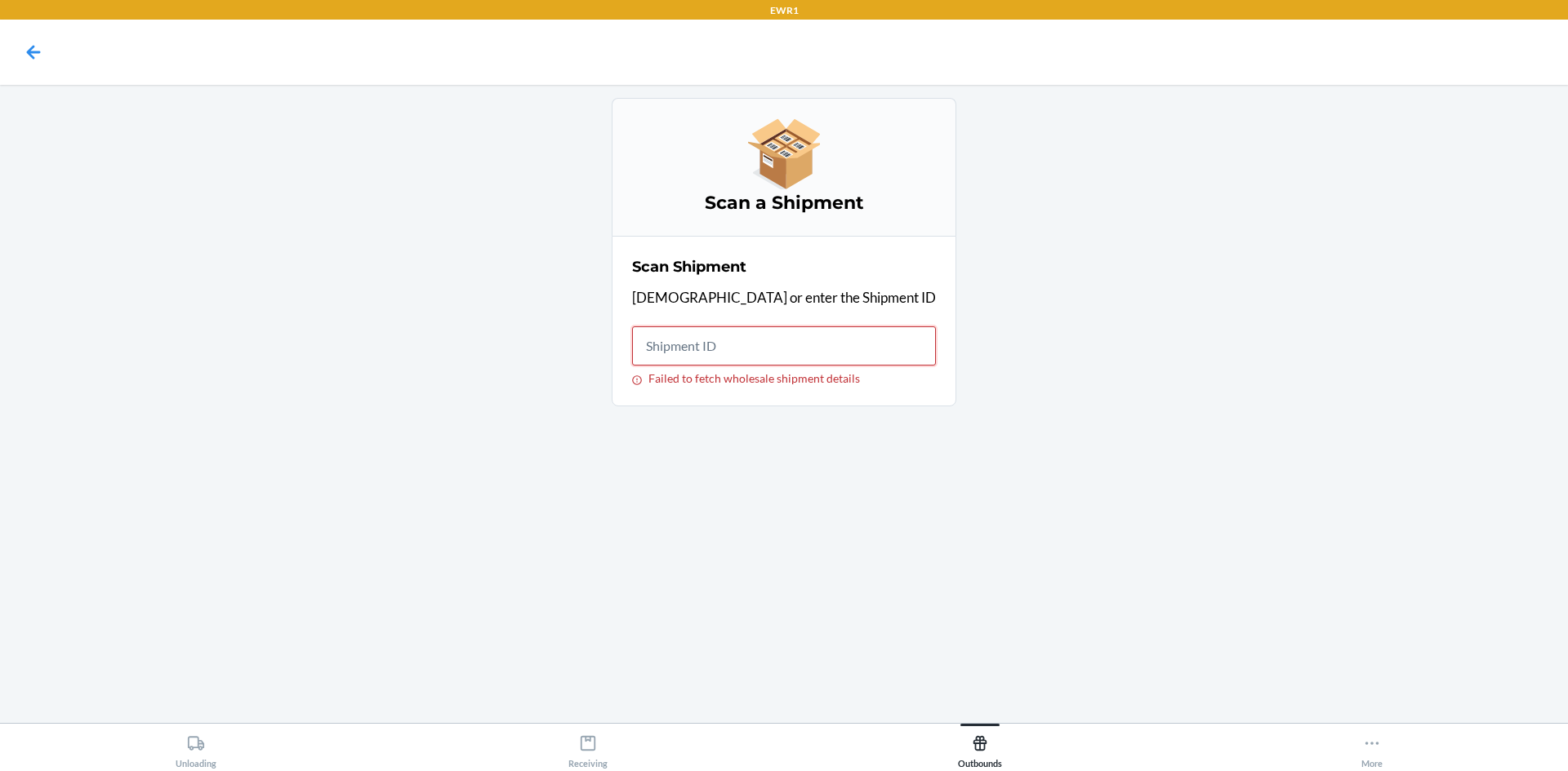
click at [774, 348] on input "Failed to fetch wholesale shipment details" at bounding box center [784, 346] width 304 height 39
click at [800, 347] on input "WS5B4FXK8B6" at bounding box center [784, 346] width 304 height 39
type input "W"
click at [798, 349] on input "Failed to fetch wholesale shipment details" at bounding box center [784, 346] width 304 height 39
click at [793, 340] on input "197551265511" at bounding box center [784, 346] width 304 height 39
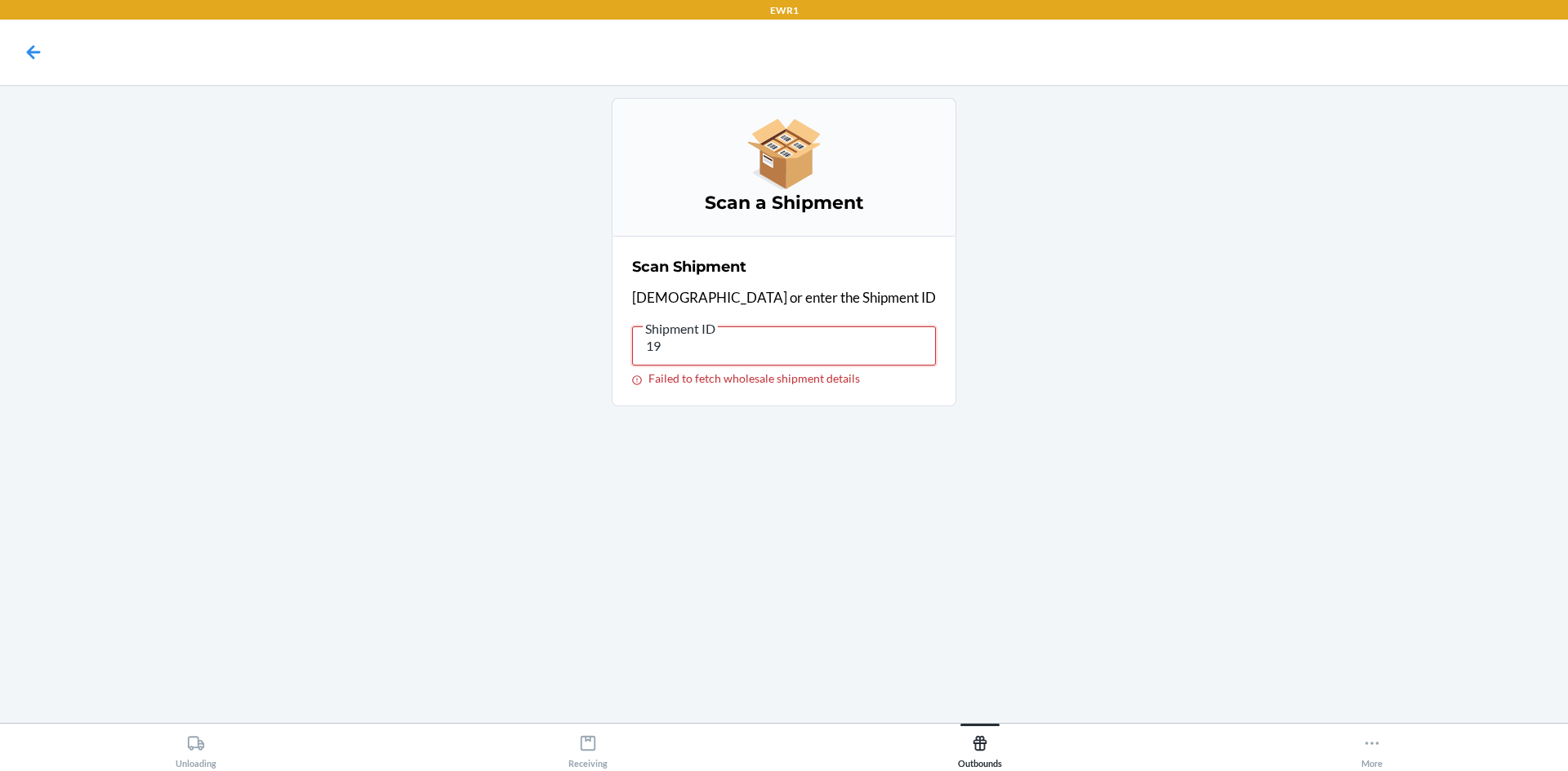
type input "1"
click at [1268, 234] on main "Scan a Shipment Scan Shipment Scan or enter the Shipment ID Failed to fetch who…" at bounding box center [784, 403] width 1568 height 638
drag, startPoint x: 334, startPoint y: 170, endPoint x: 342, endPoint y: 132, distance: 38.8
click at [343, 162] on main "Scan a Shipment Scan Shipment Scan or enter the Shipment ID Failed to fetch who…" at bounding box center [784, 403] width 1568 height 638
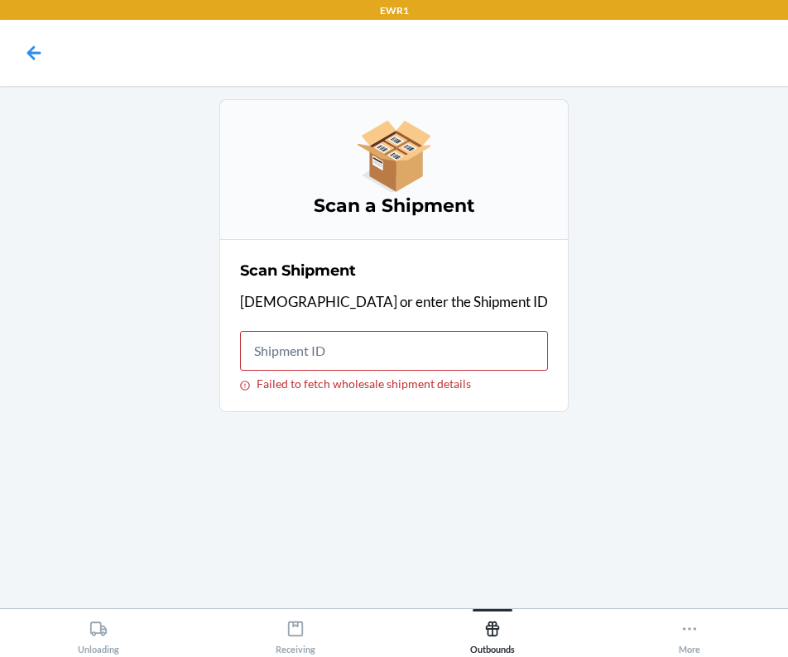
click at [248, 137] on div "Scan a Shipment Scan Shipment Scan or enter the Shipment ID Failed to fetch who…" at bounding box center [394, 255] width 389 height 313
